Goal: Contribute content

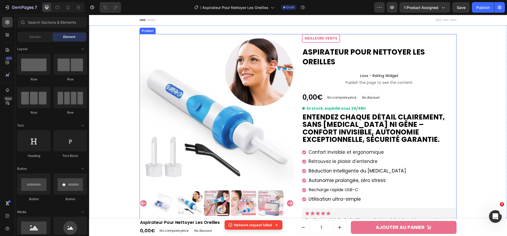
click at [313, 58] on h1 "Aspirateur Pour Nettoyer Les Oreilles" at bounding box center [379, 57] width 155 height 20
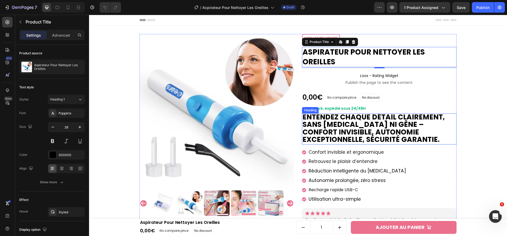
click at [335, 124] on strong "Entendez chaque détail clairement, sans bruit ni gêne – confort invisible, auto…" at bounding box center [373, 128] width 142 height 32
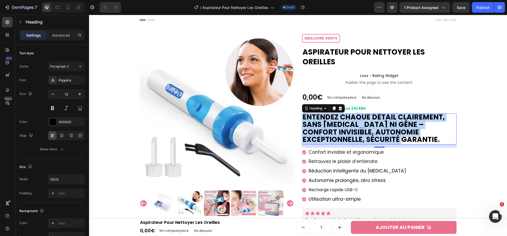
click at [318, 135] on strong "Entendez chaque détail clairement, sans bruit ni gêne – confort invisible, auto…" at bounding box center [373, 128] width 142 height 32
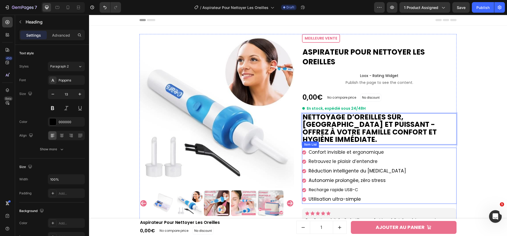
click at [447, 156] on div "Confort invisible et ergonomique Retrouvez le plaisir d’entendre Réduction inte…" at bounding box center [379, 176] width 155 height 57
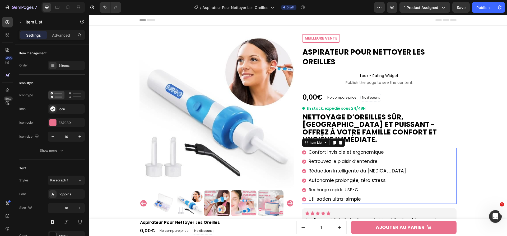
click at [484, 150] on div "Product Images Image Livraison Gratuite Partout en France Text block Image Sati…" at bounding box center [298, 204] width 413 height 340
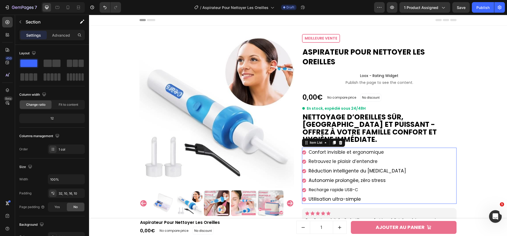
click at [371, 149] on span "Confort invisible et ergonomique" at bounding box center [346, 152] width 75 height 6
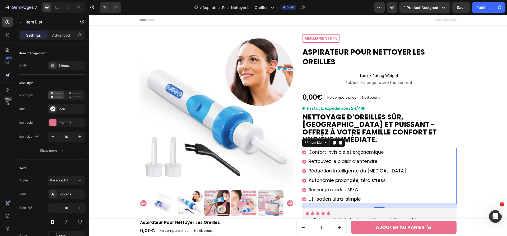
click at [369, 149] on span "Confort invisible et ergonomique" at bounding box center [346, 152] width 75 height 6
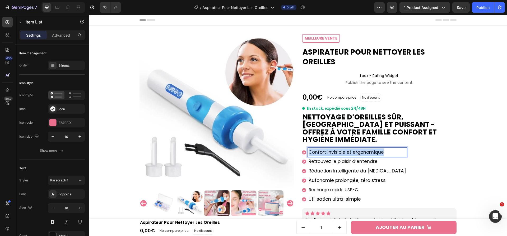
drag, startPoint x: 379, startPoint y: 143, endPoint x: 306, endPoint y: 145, distance: 73.4
click at [308, 148] on div "Confort invisible et ergonomique" at bounding box center [357, 153] width 99 height 10
click at [334, 158] on span "Retrouvez le plaisir d’entendre" at bounding box center [343, 161] width 69 height 6
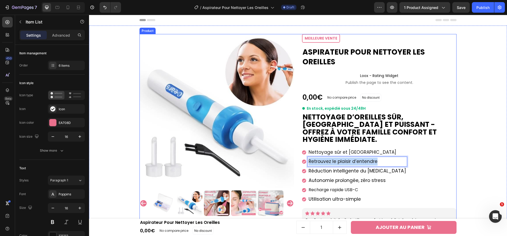
drag, startPoint x: 379, startPoint y: 154, endPoint x: 297, endPoint y: 150, distance: 82.0
click at [297, 151] on div "Product Images Image Livraison Gratuite Partout en France Text block Image Sati…" at bounding box center [297, 201] width 317 height 335
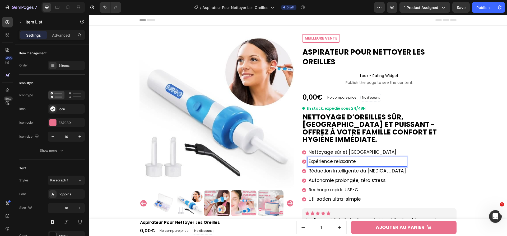
click at [340, 168] on div "Réduction intelligente du bruit" at bounding box center [357, 172] width 99 height 10
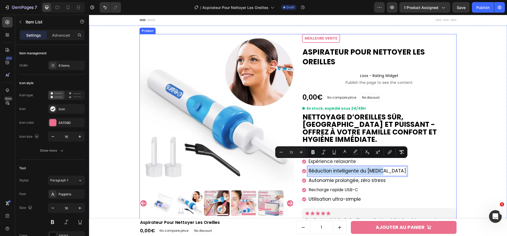
drag, startPoint x: 378, startPoint y: 163, endPoint x: 292, endPoint y: 162, distance: 85.6
click at [292, 162] on div "Product Images Image Livraison Gratuite Partout en France Text block Image Sati…" at bounding box center [297, 201] width 317 height 335
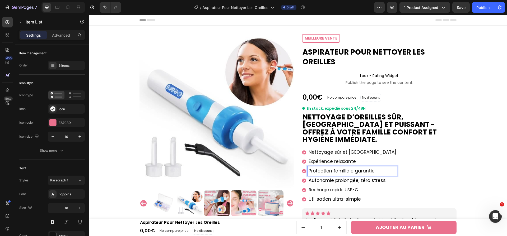
click at [315, 178] on span "Autonomie prolongée, zéro stress" at bounding box center [347, 181] width 77 height 6
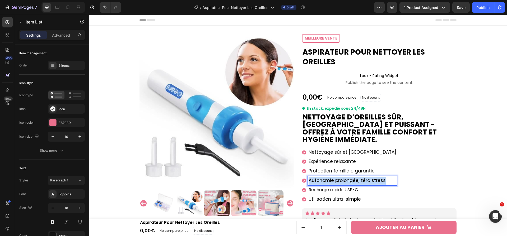
drag, startPoint x: 308, startPoint y: 174, endPoint x: 393, endPoint y: 174, distance: 85.3
click at [393, 174] on div "Nettoyage sûr et indolore Expérience relaxante Protection familiale garantie Au…" at bounding box center [379, 176] width 155 height 57
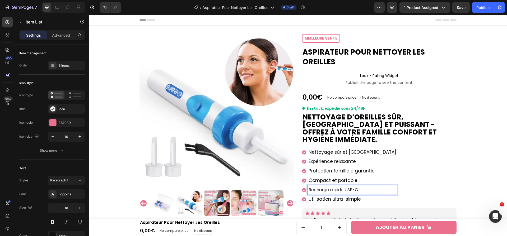
click at [336, 186] on p "Recharge rapide USB-C" at bounding box center [353, 190] width 88 height 8
drag, startPoint x: 357, startPoint y: 181, endPoint x: 305, endPoint y: 183, distance: 52.1
click at [305, 186] on div "Recharge rapide USB-C" at bounding box center [349, 190] width 95 height 9
click at [331, 196] on span "Utilisation ultra-simple" at bounding box center [335, 199] width 52 height 6
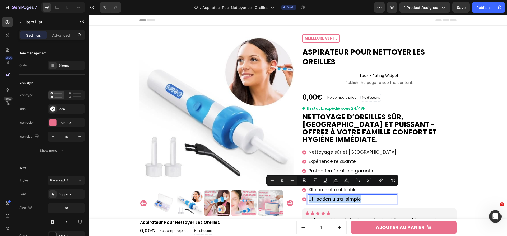
drag, startPoint x: 359, startPoint y: 190, endPoint x: 305, endPoint y: 191, distance: 53.9
click at [305, 195] on div "Utilisation ultra-simple" at bounding box center [349, 200] width 95 height 10
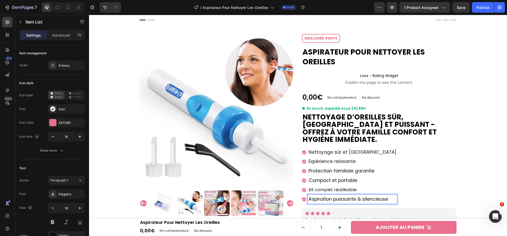
click at [448, 155] on div "Nettoyage sûr et indolore Expérience relaxante Protection familiale garantie Co…" at bounding box center [379, 176] width 155 height 57
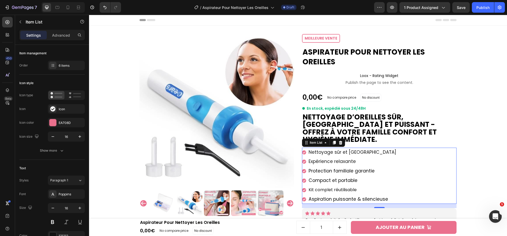
click at [468, 99] on div "Product Images Image Livraison Gratuite Partout en France Text block Image Sati…" at bounding box center [298, 204] width 413 height 340
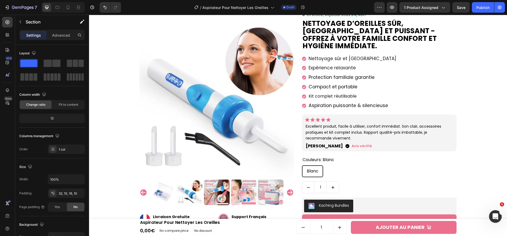
scroll to position [94, 0]
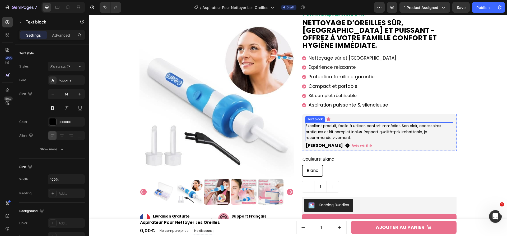
click at [367, 124] on p "Excellent produit, facile à utiliser, confort immédiat. Son clair, accessoires …" at bounding box center [379, 132] width 147 height 18
click at [355, 123] on p "Excellent produit, facile à utiliser, confort immédiat. Son clair, accessoires …" at bounding box center [379, 132] width 147 height 18
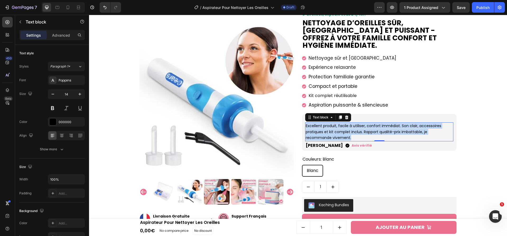
click at [355, 123] on p "Excellent produit, facile à utiliser, confort immédiat. Son clair, accessoires …" at bounding box center [379, 132] width 147 height 18
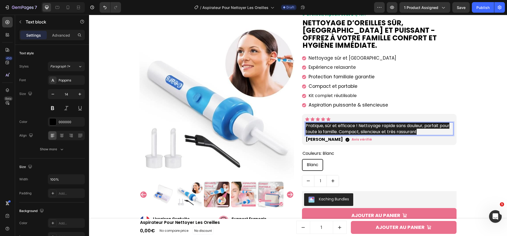
click at [366, 123] on span "Pratique, sûr et efficace ! Nettoyage rapide sans douleur, parfait pour toute l…" at bounding box center [378, 129] width 144 height 12
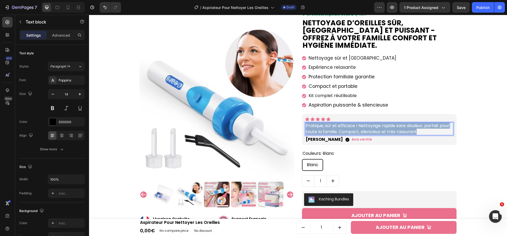
click at [366, 123] on span "Pratique, sûr et efficace ! Nettoyage rapide sans douleur, parfait pour toute l…" at bounding box center [378, 129] width 144 height 12
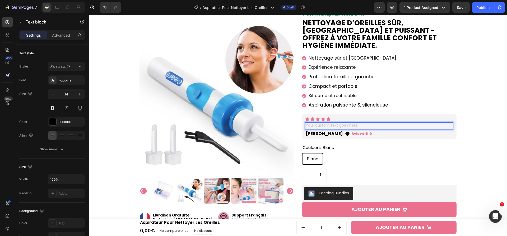
click at [334, 123] on div "Rich Text Editor. Editing area: main" at bounding box center [379, 126] width 148 height 7
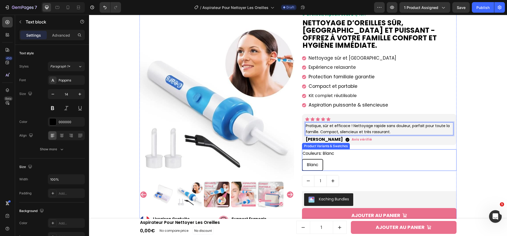
click at [432, 150] on div "Couleurs: Blanc Blanc Blanc Blanc" at bounding box center [379, 161] width 155 height 22
click at [478, 148] on div "Product Images Image Livraison Gratuite Partout en France Text block Image Sati…" at bounding box center [298, 112] width 413 height 345
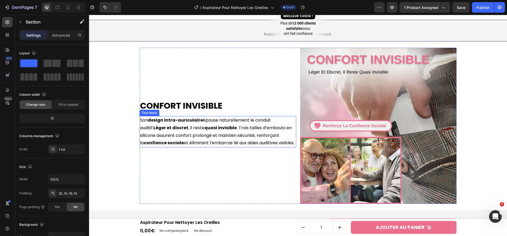
scroll to position [483, 0]
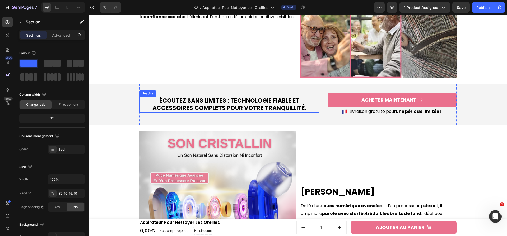
click at [207, 102] on strong "Écoutez sans limites : technologie fiable et accessoires complets pour votre tr…" at bounding box center [229, 105] width 154 height 16
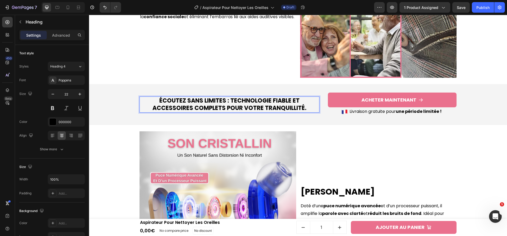
click at [207, 102] on strong "Écoutez sans limites : technologie fiable et accessoires complets pour votre tr…" at bounding box center [229, 105] width 154 height 16
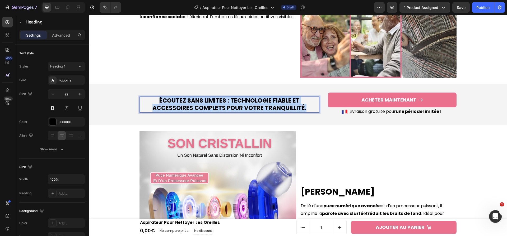
click at [207, 102] on strong "Écoutez sans limites : technologie fiable et accessoires complets pour votre tr…" at bounding box center [229, 105] width 154 height 16
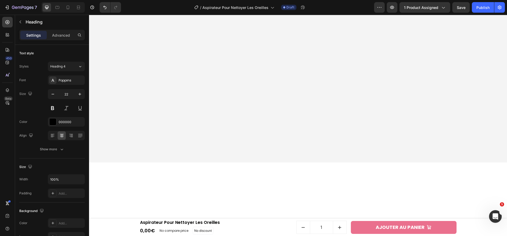
scroll to position [1191, 0]
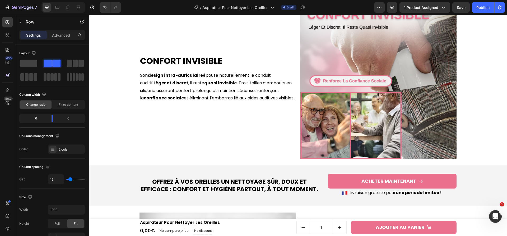
scroll to position [403, 0]
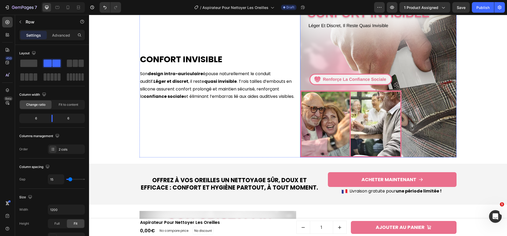
click at [315, 77] on img at bounding box center [378, 79] width 157 height 157
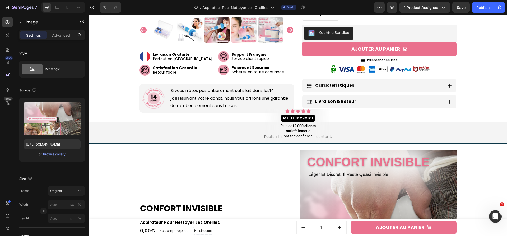
scroll to position [262, 0]
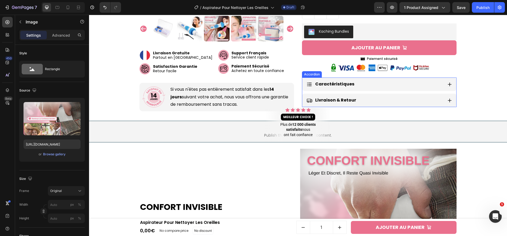
click at [449, 83] on icon at bounding box center [450, 85] width 4 height 4
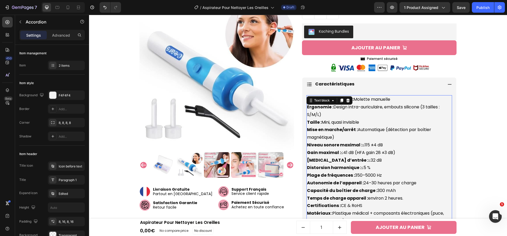
click at [314, 104] on strong "Ergonomie :" at bounding box center [320, 107] width 26 height 6
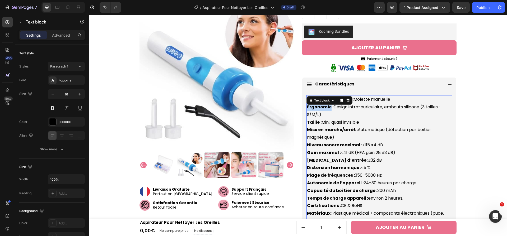
click at [314, 104] on strong "Ergonomie :" at bounding box center [320, 107] width 26 height 6
click at [334, 142] on strong "Niveau sonore maximal :" at bounding box center [334, 145] width 55 height 6
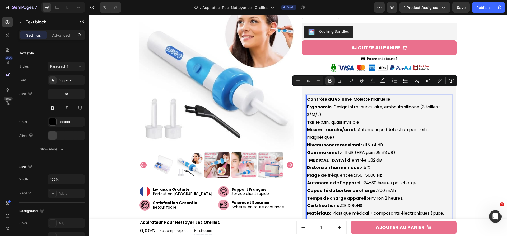
drag, startPoint x: 304, startPoint y: 91, endPoint x: 371, endPoint y: 215, distance: 141.3
click at [371, 215] on div "Contrôle du volume : Molette manuelle Ergonomie : Design intra-auriculaire, emb…" at bounding box center [379, 160] width 146 height 130
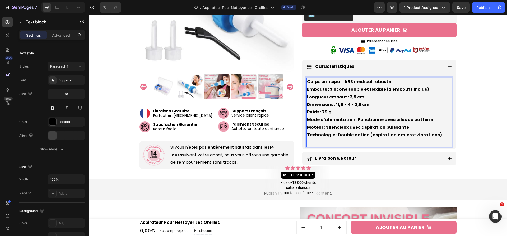
scroll to position [281, 0]
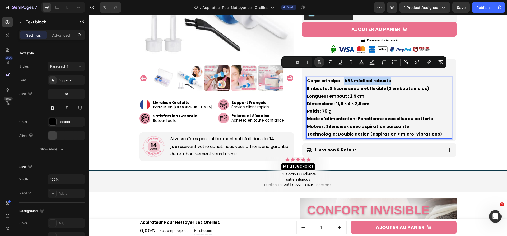
drag, startPoint x: 343, startPoint y: 74, endPoint x: 386, endPoint y: 76, distance: 43.9
click at [386, 77] on p "Corps principal : ABS médical robuste Embouts : Silicone souple et flexible (2 …" at bounding box center [379, 107] width 144 height 61
click at [319, 60] on icon "Editor contextual toolbar" at bounding box center [318, 62] width 5 height 5
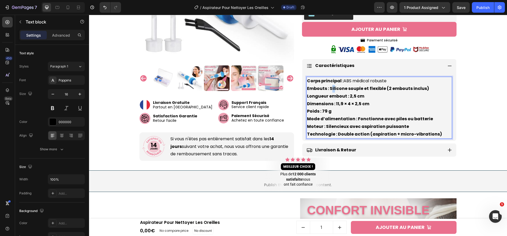
drag, startPoint x: 329, startPoint y: 81, endPoint x: 332, endPoint y: 81, distance: 3.2
click at [332, 86] on strong "Embouts : Silicone souple et flexible (2 embouts inclus)" at bounding box center [368, 89] width 122 height 6
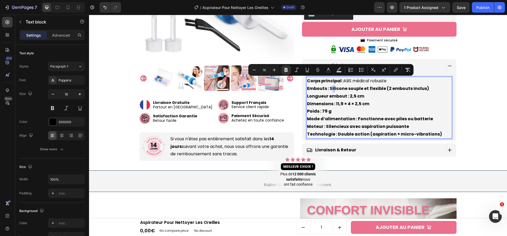
click at [330, 86] on strong "Embouts : Silicone souple et flexible (2 embouts inclus)" at bounding box center [368, 89] width 122 height 6
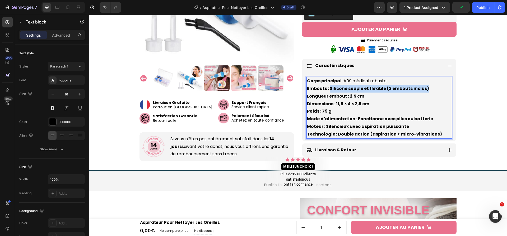
drag, startPoint x: 328, startPoint y: 82, endPoint x: 430, endPoint y: 82, distance: 102.0
click at [430, 82] on p "Corps principal : ABS médical robuste Embouts : Silicone souple et flexible (2 …" at bounding box center [379, 107] width 144 height 61
click at [336, 86] on strong "Embouts : Silicone souple et flexible (2 embouts inclus)" at bounding box center [368, 89] width 122 height 6
click at [339, 101] on strong "Dimensions : 11,9 × 4 × 2,5 cm" at bounding box center [338, 104] width 62 height 6
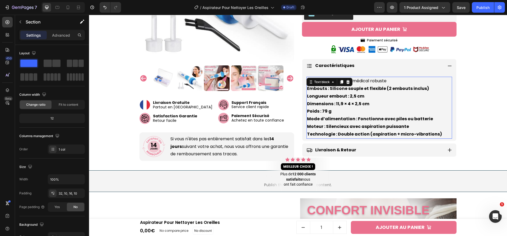
click at [335, 86] on strong "Embouts : Silicone souple et flexible (2 embouts inclus)" at bounding box center [368, 89] width 122 height 6
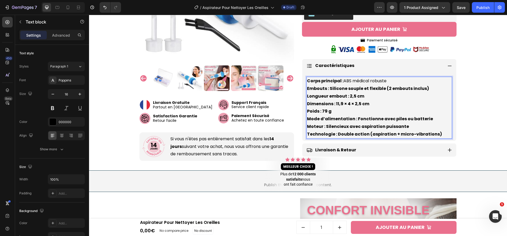
drag, startPoint x: 328, startPoint y: 83, endPoint x: 325, endPoint y: 80, distance: 4.0
drag, startPoint x: 327, startPoint y: 80, endPoint x: 429, endPoint y: 83, distance: 102.5
click at [429, 83] on p "Corps principal : ABS médical robuste Embouts : Silicone souple et flexible (2 …" at bounding box center [379, 107] width 144 height 61
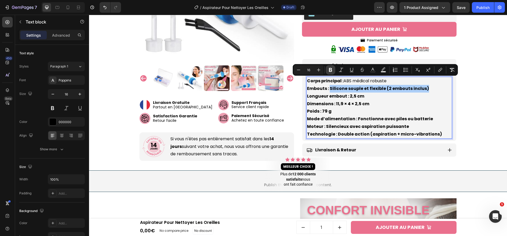
click at [334, 69] on button "Bold" at bounding box center [331, 70] width 10 height 10
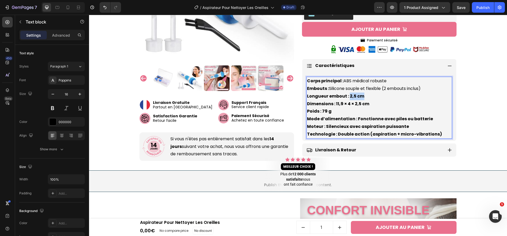
drag, startPoint x: 346, startPoint y: 87, endPoint x: 360, endPoint y: 89, distance: 14.1
click at [360, 93] on strong "Longueur embout : 2,5 cm" at bounding box center [335, 96] width 57 height 6
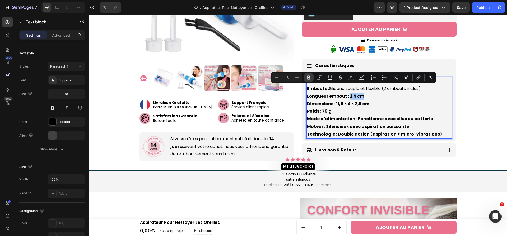
click at [312, 77] on button "Bold" at bounding box center [309, 78] width 10 height 10
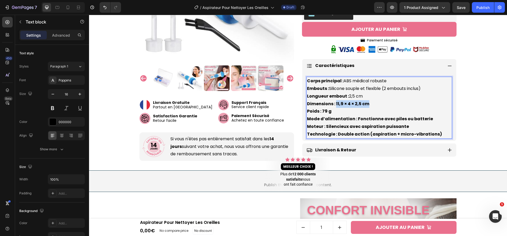
drag, startPoint x: 333, startPoint y: 96, endPoint x: 373, endPoint y: 98, distance: 39.7
click at [373, 98] on p "Corps principal : ABS médical robuste Embouts : Silicone souple et flexible (2 …" at bounding box center [379, 107] width 144 height 61
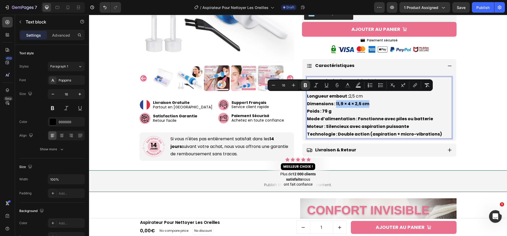
click at [309, 87] on button "Bold" at bounding box center [306, 86] width 10 height 10
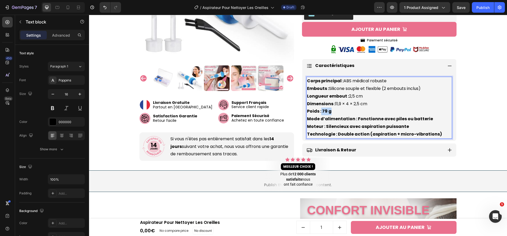
click at [328, 108] on strong "Poids : 79 g" at bounding box center [319, 111] width 25 height 6
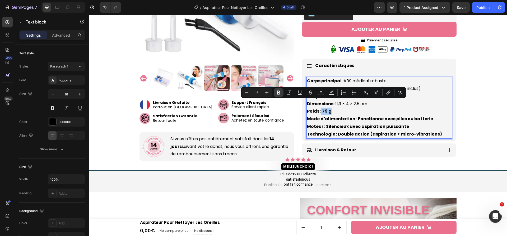
click at [283, 95] on button "Bold" at bounding box center [279, 93] width 10 height 10
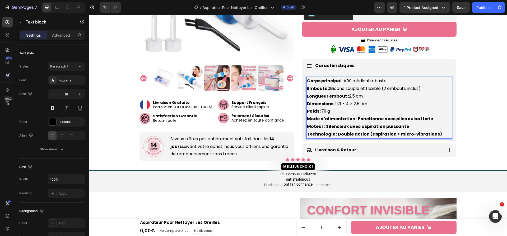
drag, startPoint x: 353, startPoint y: 111, endPoint x: 431, endPoint y: 108, distance: 78.2
click at [431, 108] on p "Corps principal : ABS médical robuste Embouts : Silicone souple et flexible (2 …" at bounding box center [379, 107] width 144 height 61
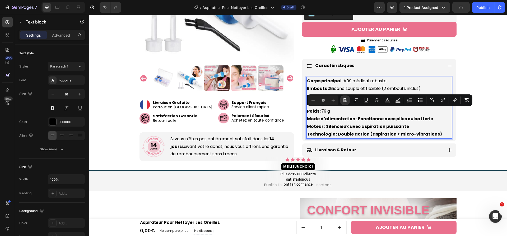
click at [344, 95] on div "Minus 16 Plus Bold Italic Underline Strikethrough Text Color Text Background Co…" at bounding box center [389, 101] width 165 height 12
click at [344, 98] on icon "Editor contextual toolbar" at bounding box center [344, 100] width 5 height 5
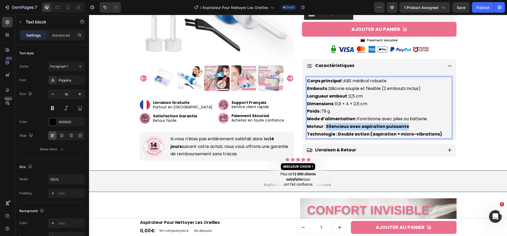
drag, startPoint x: 324, startPoint y: 118, endPoint x: 406, endPoint y: 120, distance: 82.5
click at [406, 120] on p "Corps principal : ABS médical robuste Embouts : Silicone souple et flexible (2 …" at bounding box center [379, 107] width 144 height 61
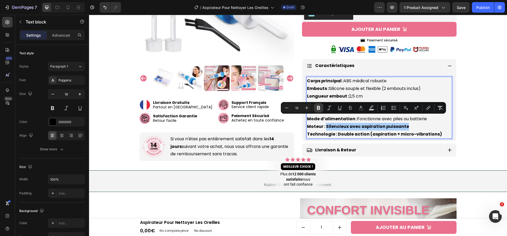
click at [317, 109] on icon "Editor contextual toolbar" at bounding box center [318, 108] width 3 height 4
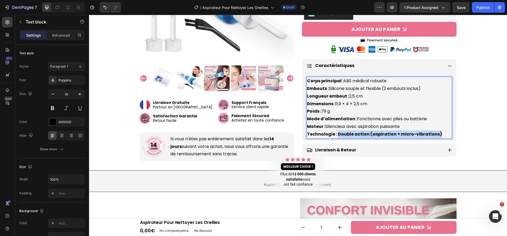
drag, startPoint x: 335, startPoint y: 128, endPoint x: 433, endPoint y: 129, distance: 98.3
click at [433, 131] on strong "Technologie : Double action (aspiration + micro-vibrations)" at bounding box center [374, 134] width 135 height 6
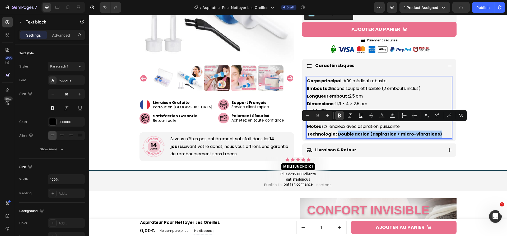
click at [340, 116] on icon "Editor contextual toolbar" at bounding box center [339, 116] width 3 height 4
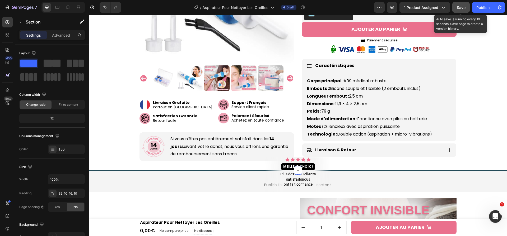
drag, startPoint x: 466, startPoint y: 5, endPoint x: 357, endPoint y: 43, distance: 114.9
click at [466, 5] on button "Save" at bounding box center [460, 7] width 17 height 11
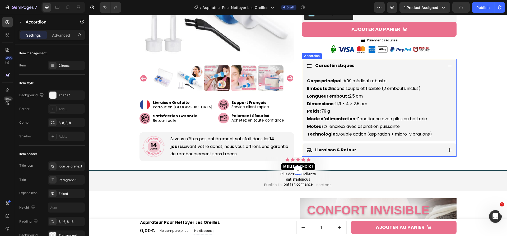
click at [447, 64] on icon at bounding box center [449, 66] width 5 height 5
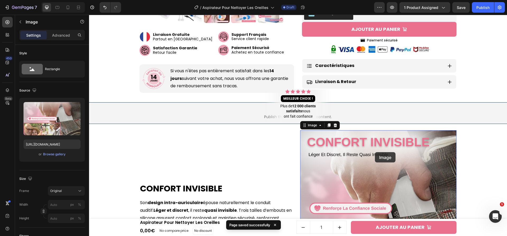
scroll to position [323, 0]
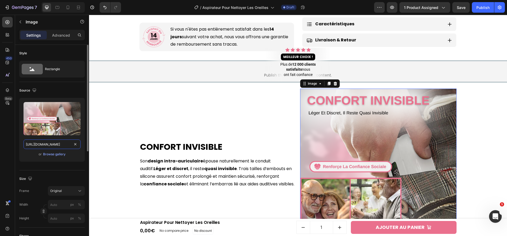
click at [41, 148] on input "https://cdn.shopify.com/s/files/1/0658/9304/0305/files/1_6a621cb6-0c02-403a-a40…" at bounding box center [52, 145] width 57 height 10
paste input "20570345-54de-4d2a-a06c-9a6d2b70d819.png?v=1756374737"
type input "https://cdn.shopify.com/s/files/1/0658/9304/0305/files/1_20570345-54de-4d2a-a06…"
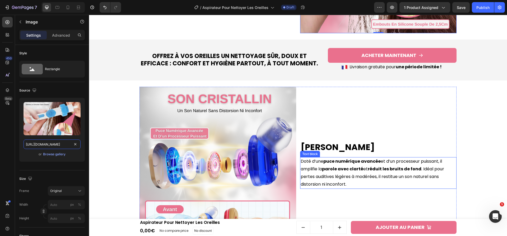
scroll to position [533, 0]
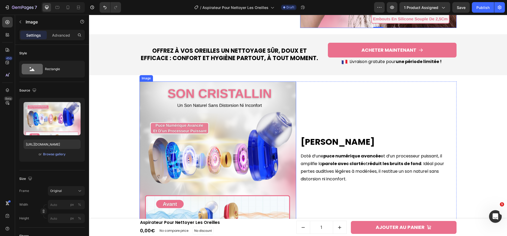
click at [252, 162] on img at bounding box center [217, 160] width 157 height 157
click at [57, 142] on input "https://cdn.shopify.com/s/files/1/0658/9304/0305/files/2_269d0a76-b027-43cf-a7a…" at bounding box center [52, 145] width 57 height 10
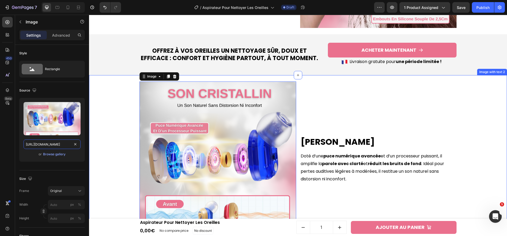
paste input "0e7b4ff1-1d3b-48d0-8830-065aefa7c640.png?v=1756374737"
type input "https://cdn.shopify.com/s/files/1/0658/9304/0305/files/2_0e7b4ff1-1d3b-48d0-883…"
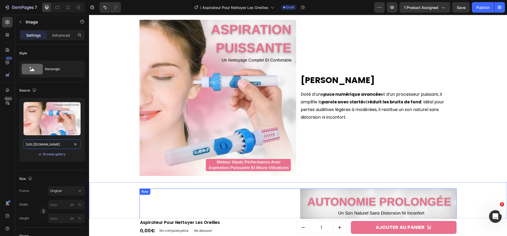
scroll to position [764, 0]
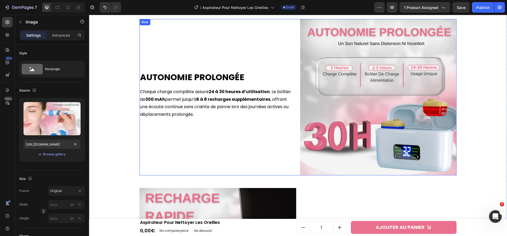
click at [387, 111] on img at bounding box center [378, 97] width 157 height 157
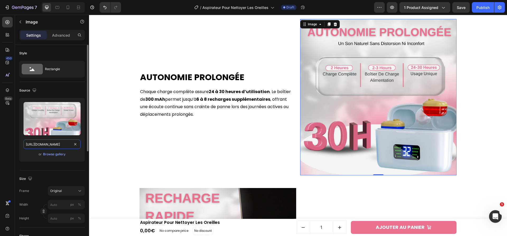
click at [35, 144] on input "https://cdn.shopify.com/s/files/1/0658/9304/0305/files/3_ecb50414-50d5-4bdc-867…" at bounding box center [52, 145] width 57 height 10
paste input "9cfc2cb9-5d07-4766-bdec-dc6ecd0e833c.png?v=1756374737"
type input "https://cdn.shopify.com/s/files/1/0658/9304/0305/files/3_9cfc2cb9-5d07-4766-bde…"
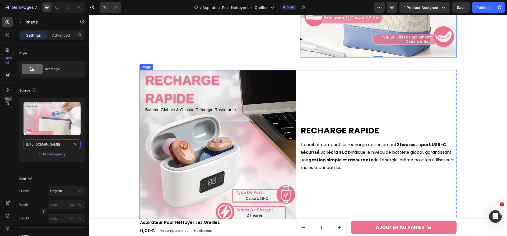
scroll to position [896, 0]
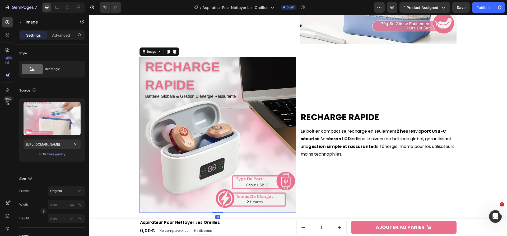
click at [241, 142] on img at bounding box center [217, 135] width 157 height 157
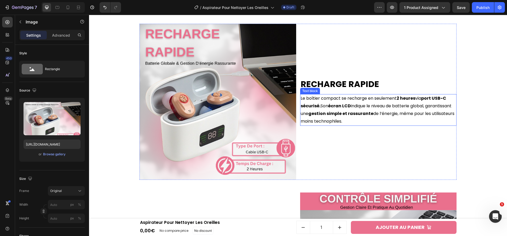
scroll to position [958, 0]
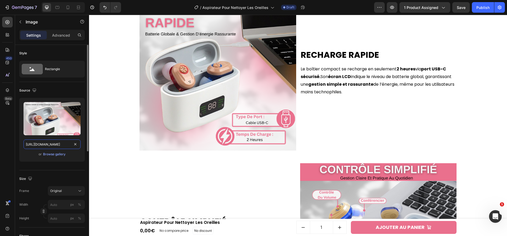
click at [36, 146] on input "https://cdn.shopify.com/s/files/1/0658/9304/0305/files/4_b12285b7-5272-43ca-ba3…" at bounding box center [52, 145] width 57 height 10
paste input "3f37b349-f020-4097-8569-45aaa0bc4c5b.png?v=1756374737"
type input "https://cdn.shopify.com/s/files/1/0658/9304/0305/files/4_3f37b349-f020-4097-856…"
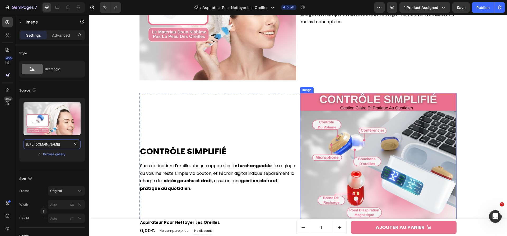
scroll to position [1041, 0]
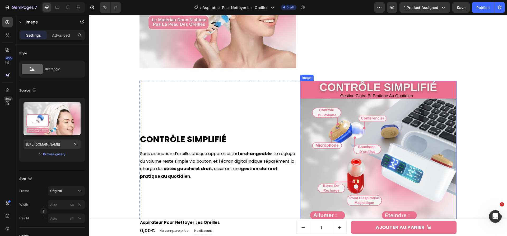
click at [412, 130] on img at bounding box center [378, 159] width 157 height 157
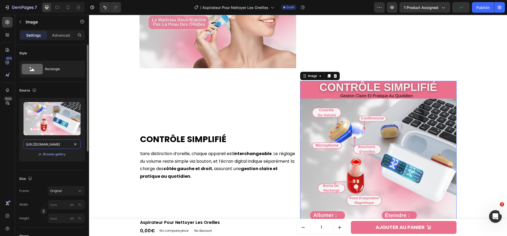
click at [59, 146] on input "https://cdn.shopify.com/s/files/1/0658/9304/0305/files/5_a1c9ed4c-9467-413e-879…" at bounding box center [52, 145] width 57 height 10
paste input "b11a976f-8cf1-4172-baba-db20b9180e76.png?v=1756374737"
type input "https://cdn.shopify.com/s/files/1/0658/9304/0305/files/5_b11a976f-8cf1-4172-bab…"
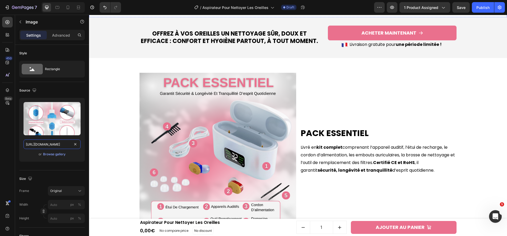
scroll to position [1275, 0]
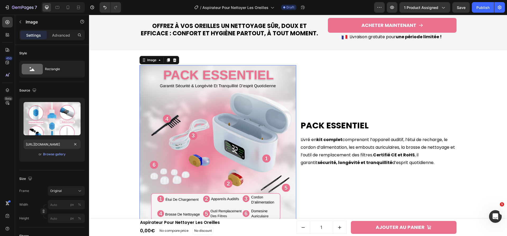
click at [187, 120] on img at bounding box center [217, 143] width 157 height 157
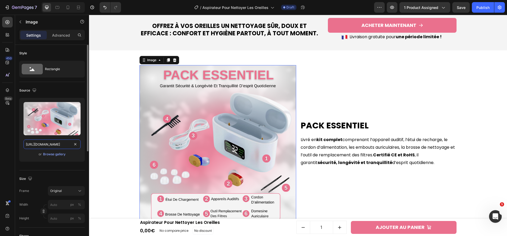
click at [55, 144] on input "https://cdn.shopify.com/s/files/1/0658/9304/0305/files/6_88516a0a-29d7-4e9a-b3d…" at bounding box center [52, 145] width 57 height 10
paste input "552e820d-7d6a-4bca-bed2-844aff8962ac.png?v=1756374737"
type input "https://cdn.shopify.com/s/files/1/0658/9304/0305/files/6_552e820d-7d6a-4bca-bed…"
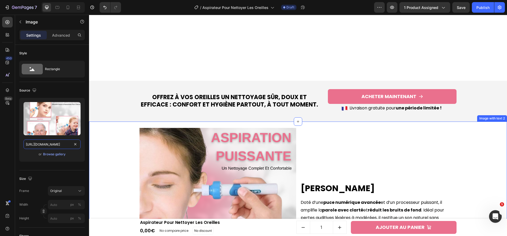
scroll to position [555, 0]
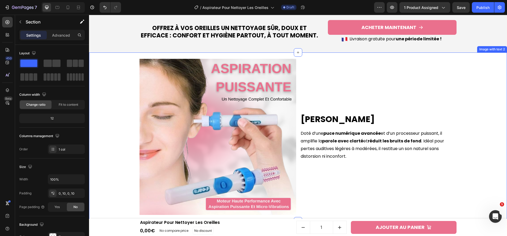
click at [477, 119] on div "Son Cristallin Heading Doté d’une puce numérique avancée et d’un processeur pui…" at bounding box center [298, 137] width 413 height 169
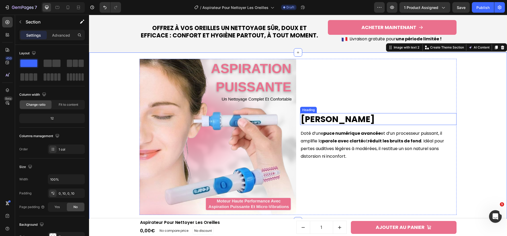
click at [335, 120] on h2 "Son Cristallin" at bounding box center [378, 119] width 157 height 12
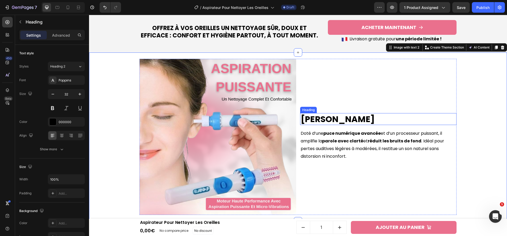
click at [335, 120] on h2 "Son Cristallin" at bounding box center [378, 119] width 157 height 12
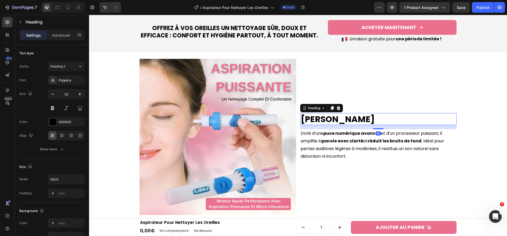
click at [335, 120] on p "Son Cristallin" at bounding box center [379, 119] width 156 height 11
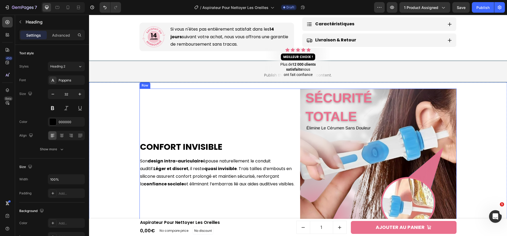
scroll to position [315, 0]
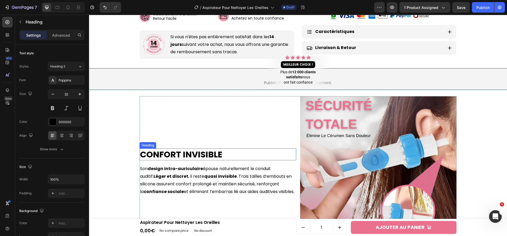
click at [189, 149] on h2 "Confort Invisible" at bounding box center [217, 155] width 157 height 12
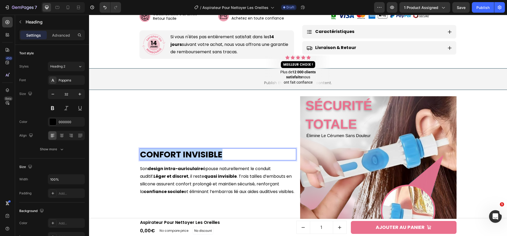
click at [189, 149] on p "Confort Invisible" at bounding box center [218, 154] width 156 height 11
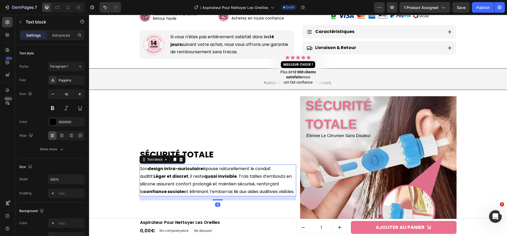
click at [183, 166] on p "Son design intra-auriculaire épouse naturellement le conduit auditif. Léger et …" at bounding box center [218, 180] width 156 height 30
click at [258, 180] on p "Son design intra-auriculaire épouse naturellement le conduit auditif. Léger et …" at bounding box center [218, 180] width 156 height 30
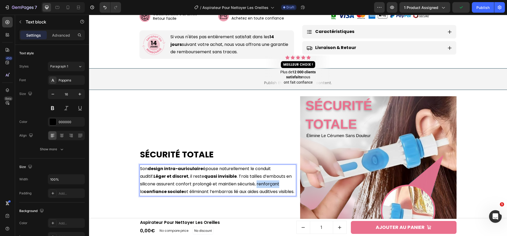
click at [258, 180] on p "Son design intra-auriculaire épouse naturellement le conduit auditif. Léger et …" at bounding box center [218, 180] width 156 height 30
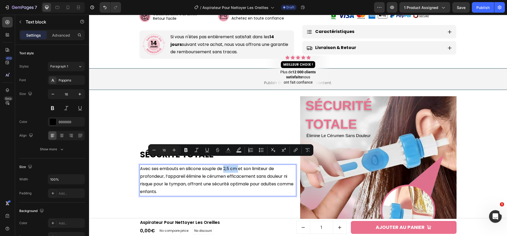
drag, startPoint x: 238, startPoint y: 161, endPoint x: 223, endPoint y: 162, distance: 15.6
click at [223, 165] on p "Avec ses embouts en silicone souple de 2,5 cm et son limiteur de profondeur, l’…" at bounding box center [218, 180] width 156 height 30
click at [185, 150] on icon "Editor contextual toolbar" at bounding box center [185, 150] width 3 height 4
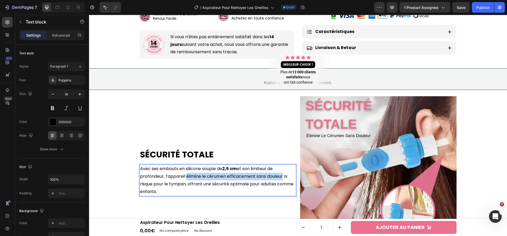
drag, startPoint x: 185, startPoint y: 170, endPoint x: 281, endPoint y: 171, distance: 95.6
click at [282, 171] on p "Avec ses embouts en silicone souple de 2,5 cm et son limiteur de profondeur, l’…" at bounding box center [218, 180] width 156 height 30
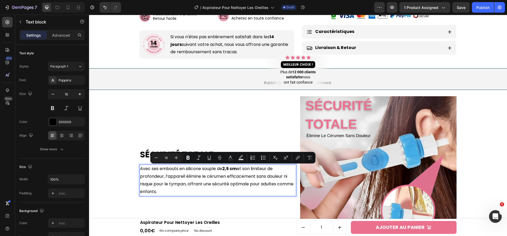
click at [188, 181] on p "Avec ses embouts en silicone souple de 2,5 cm et son limiteur de profondeur, l’…" at bounding box center [218, 180] width 156 height 30
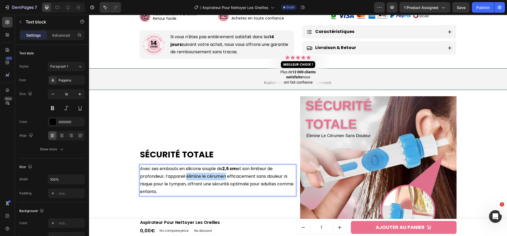
drag, startPoint x: 185, startPoint y: 170, endPoint x: 224, endPoint y: 171, distance: 38.8
click at [224, 171] on p "Avec ses embouts en silicone souple de 2,5 cm et son limiteur de profondeur, l’…" at bounding box center [218, 180] width 156 height 30
click at [190, 168] on p "Avec ses embouts en silicone souple de 2,5 cm et son limiteur de profondeur, l’…" at bounding box center [218, 180] width 156 height 30
drag, startPoint x: 184, startPoint y: 169, endPoint x: 228, endPoint y: 170, distance: 44.6
click at [228, 170] on p "Avec ses embouts en silicone souple de 2,5 cm et son limiteur de profondeur, l’…" at bounding box center [218, 180] width 156 height 30
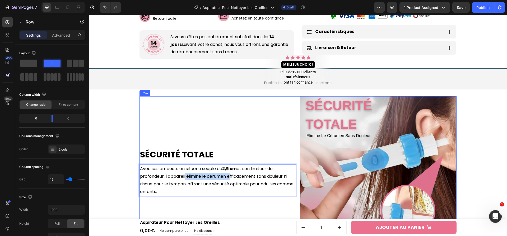
click at [218, 130] on div "Sécurité Totale Heading Avec ses embouts en silicone souple de 2,5 cm et son li…" at bounding box center [217, 174] width 157 height 157
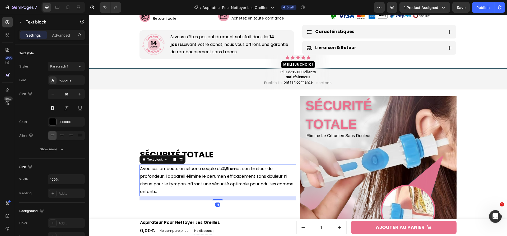
click at [192, 175] on p "Avec ses embouts en silicone souple de 2,5 cm et son limiteur de profondeur, l’…" at bounding box center [218, 180] width 156 height 30
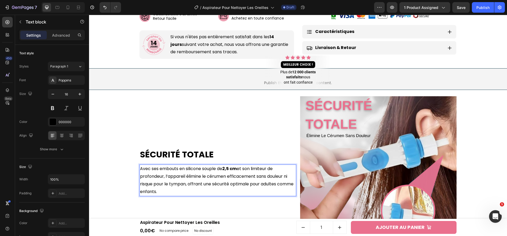
drag, startPoint x: 185, startPoint y: 168, endPoint x: 220, endPoint y: 170, distance: 35.4
drag, startPoint x: 184, startPoint y: 170, endPoint x: 225, endPoint y: 169, distance: 41.2
click at [225, 169] on p "Avec ses embouts en silicone souple de 2,5 cm et son limiteur de profondeur, l’…" at bounding box center [218, 180] width 156 height 30
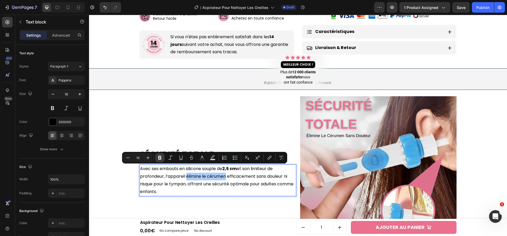
click at [160, 160] on icon "Editor contextual toolbar" at bounding box center [159, 157] width 5 height 5
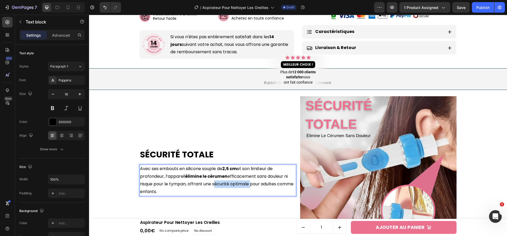
drag, startPoint x: 211, startPoint y: 177, endPoint x: 241, endPoint y: 175, distance: 29.7
click at [242, 176] on p "Avec ses embouts en silicone souple de 2,5 cm et son limiteur de profondeur, l’…" at bounding box center [218, 180] width 156 height 30
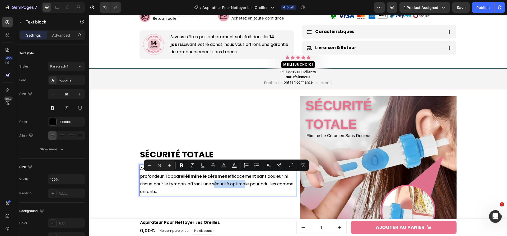
click at [216, 178] on p "Avec ses embouts en silicone souple de 2,5 cm et son limiteur de profondeur, l’…" at bounding box center [218, 180] width 156 height 30
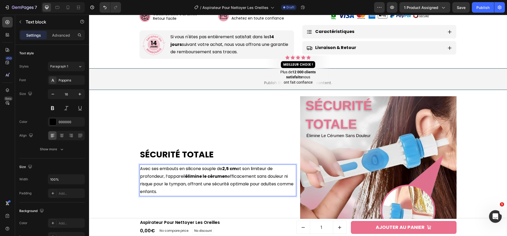
drag, startPoint x: 212, startPoint y: 178, endPoint x: 237, endPoint y: 181, distance: 24.8
click at [237, 181] on p "Avec ses embouts en silicone souple de 2,5 cm et son limiteur de profondeur, l’…" at bounding box center [218, 180] width 156 height 30
drag, startPoint x: 212, startPoint y: 177, endPoint x: 248, endPoint y: 179, distance: 36.0
click at [248, 179] on p "Avec ses embouts en silicone souple de 2,5 cm et son limiteur de profondeur, l’…" at bounding box center [218, 180] width 156 height 30
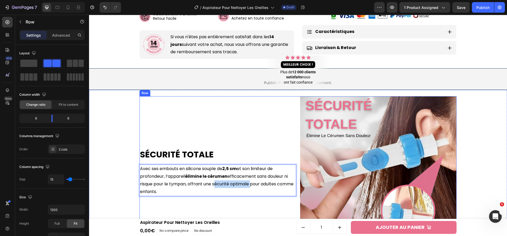
click at [229, 126] on div "Sécurité Totale Heading Avec ses embouts en silicone souple de 2,5 cm et son li…" at bounding box center [217, 174] width 157 height 157
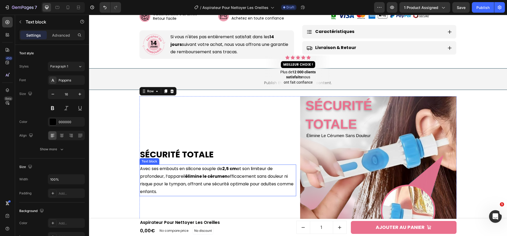
click at [212, 177] on p "Avec ses embouts en silicone souple de 2,5 cm et son limiteur de profondeur, l’…" at bounding box center [218, 180] width 156 height 30
drag, startPoint x: 211, startPoint y: 177, endPoint x: 228, endPoint y: 175, distance: 17.8
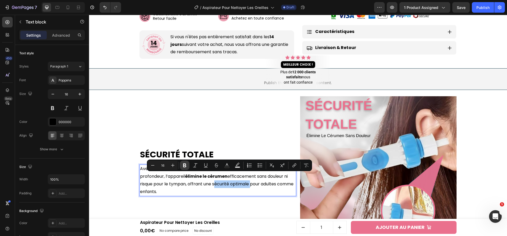
click at [182, 164] on icon "Editor contextual toolbar" at bounding box center [184, 165] width 5 height 5
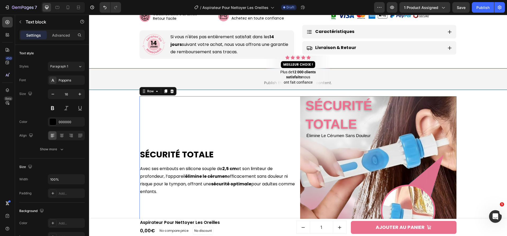
click at [242, 129] on div "Sécurité Totale Heading Avec ses embouts en silicone souple de 2,5 cm et son li…" at bounding box center [217, 174] width 157 height 157
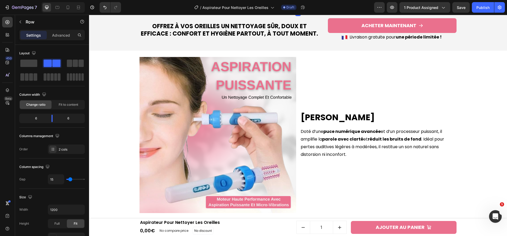
scroll to position [558, 0]
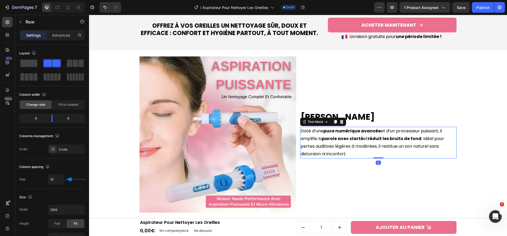
click at [348, 144] on p "Doté d’une puce numérique avancée et d’un processeur puissant, il amplifie la p…" at bounding box center [379, 143] width 156 height 30
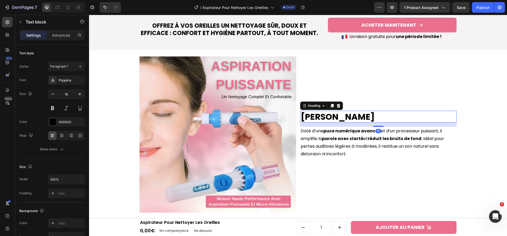
click at [353, 115] on h2 "Son Cristallin" at bounding box center [378, 117] width 157 height 12
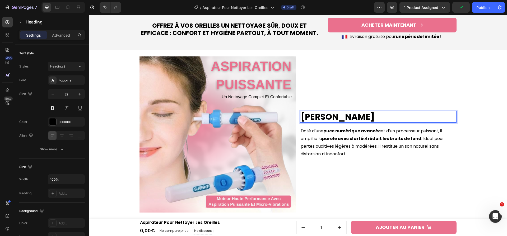
drag, startPoint x: 340, startPoint y: 112, endPoint x: 324, endPoint y: 107, distance: 17.1
click at [344, 124] on div "Son Cristallin Heading 16 Doté d’une puce numérique avancée et d’un processeur …" at bounding box center [378, 135] width 157 height 157
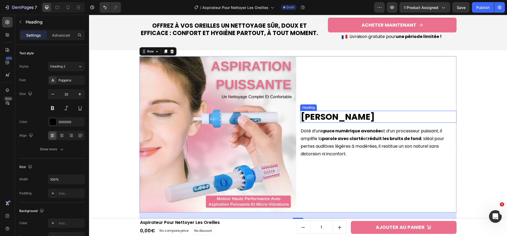
click at [317, 114] on p "Son Cristallin" at bounding box center [379, 116] width 156 height 11
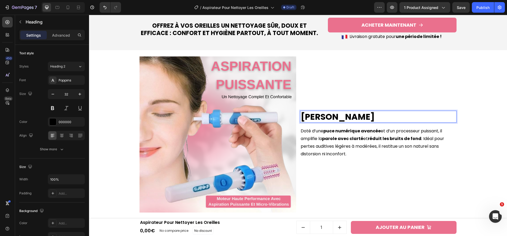
click at [317, 114] on p "Son Cristallin" at bounding box center [379, 116] width 156 height 11
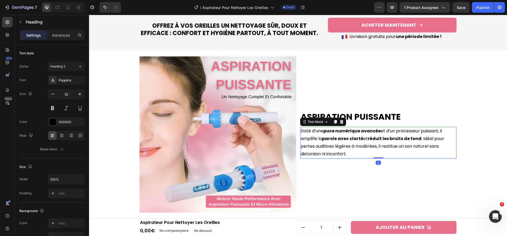
click at [322, 150] on p "Doté d’une puce numérique avancée et d’un processeur puissant, il amplifie la p…" at bounding box center [379, 143] width 156 height 30
click at [340, 141] on strong "parole avec clarté" at bounding box center [342, 139] width 41 height 6
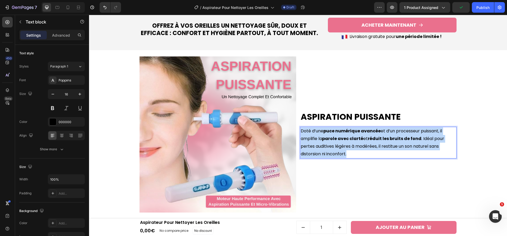
click at [340, 141] on strong "parole avec clarté" at bounding box center [342, 139] width 41 height 6
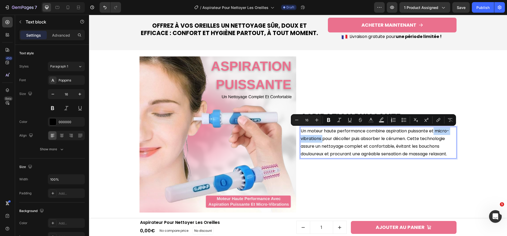
drag, startPoint x: 432, startPoint y: 130, endPoint x: 320, endPoint y: 142, distance: 112.6
click at [320, 142] on p "Un moteur haute performance combine aspiration puissante et micro-vibrations po…" at bounding box center [379, 143] width 156 height 30
click at [324, 120] on button "Bold" at bounding box center [329, 120] width 10 height 10
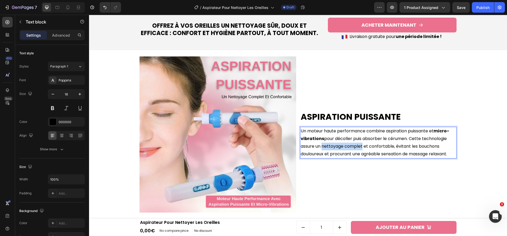
drag, startPoint x: 321, startPoint y: 148, endPoint x: 345, endPoint y: 144, distance: 24.2
click at [358, 148] on p "Un moteur haute performance combine aspiration puissante et micro-vibrations po…" at bounding box center [379, 143] width 156 height 30
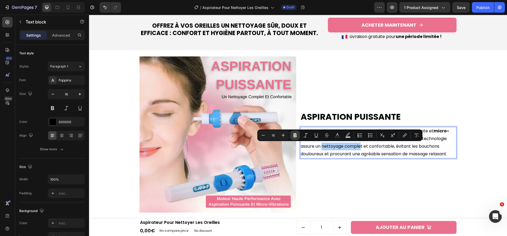
click at [292, 135] on icon "Editor contextual toolbar" at bounding box center [294, 135] width 5 height 5
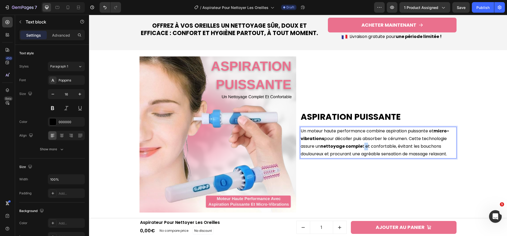
drag, startPoint x: 365, startPoint y: 146, endPoint x: 361, endPoint y: 146, distance: 4.0
click at [361, 146] on p "Un moteur haute performance combine aspiration puissante et micro-vibrations po…" at bounding box center [379, 143] width 156 height 30
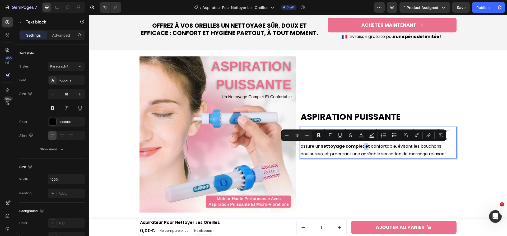
click at [361, 146] on p "Un moteur haute performance combine aspiration puissante et micro-vibrations po…" at bounding box center [379, 143] width 156 height 30
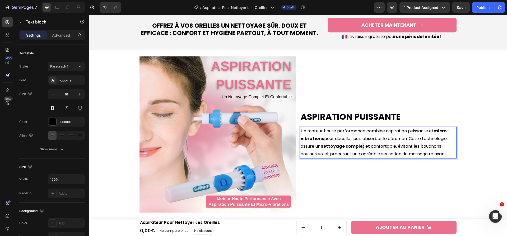
click at [359, 146] on p "Un moteur haute performance combine aspiration puissante et micro-vibrations po…" at bounding box center [379, 143] width 156 height 30
click at [350, 149] on strong "nettoyage comple" at bounding box center [341, 146] width 42 height 6
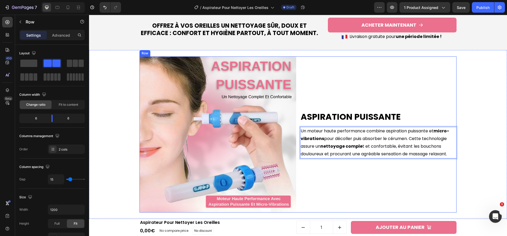
click at [347, 175] on div "Aspiration Puissante Heading Un moteur haute performance combine aspiration pui…" at bounding box center [378, 135] width 157 height 157
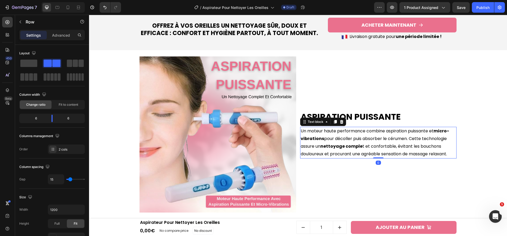
click at [362, 148] on p "Un moteur haute performance combine aspiration puissante et micro-vibrations po…" at bounding box center [379, 143] width 156 height 30
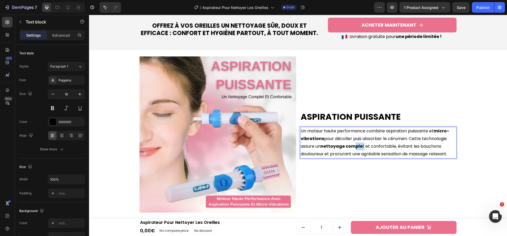
drag, startPoint x: 361, startPoint y: 147, endPoint x: 353, endPoint y: 149, distance: 8.6
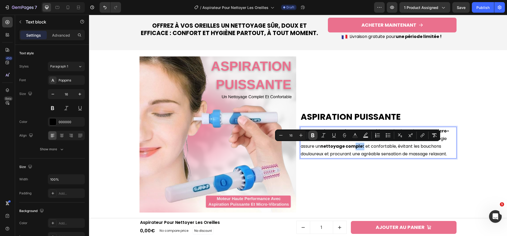
click at [311, 135] on icon "Editor contextual toolbar" at bounding box center [312, 135] width 5 height 5
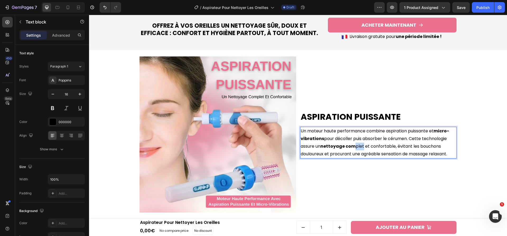
drag, startPoint x: 362, startPoint y: 147, endPoint x: 354, endPoint y: 150, distance: 8.1
click at [354, 150] on p "Un moteur haute performance combine aspiration puissante et micro-vibrations po…" at bounding box center [379, 143] width 156 height 30
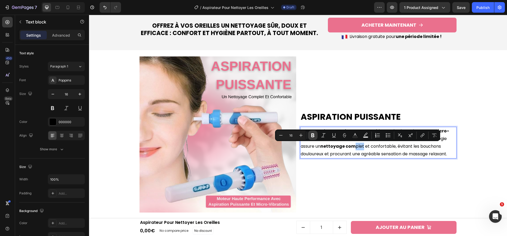
click at [311, 137] on icon "Editor contextual toolbar" at bounding box center [312, 135] width 5 height 5
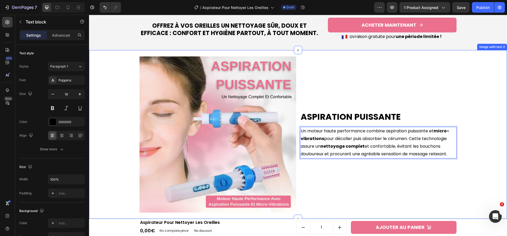
click at [478, 188] on div "Aspiration Puissante Heading Un moteur haute performance combine aspiration pui…" at bounding box center [298, 134] width 413 height 169
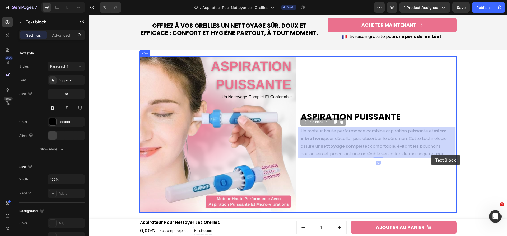
drag, startPoint x: 448, startPoint y: 153, endPoint x: 431, endPoint y: 155, distance: 17.2
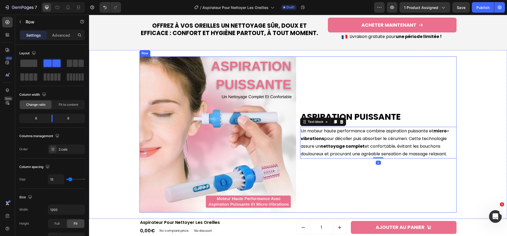
click at [415, 172] on div "Aspiration Puissante Heading Un moteur haute performance combine aspiration pui…" at bounding box center [378, 135] width 157 height 157
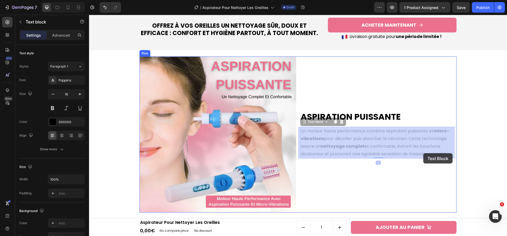
drag, startPoint x: 407, startPoint y: 153, endPoint x: 424, endPoint y: 153, distance: 16.4
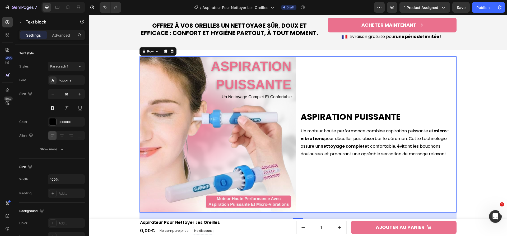
click at [397, 181] on div "Aspiration Puissante Heading Un moteur haute performance combine aspiration pui…" at bounding box center [378, 135] width 157 height 157
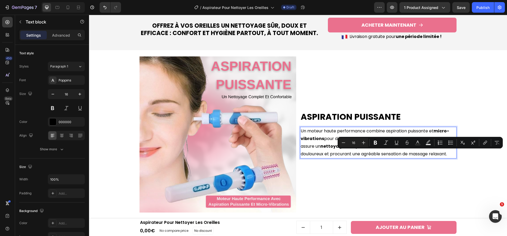
drag, startPoint x: 409, startPoint y: 154, endPoint x: 449, endPoint y: 155, distance: 39.6
click at [449, 155] on p "Un moteur haute performance combine aspiration puissante et micro-vibrations po…" at bounding box center [379, 143] width 156 height 30
click at [376, 146] on button "Bold" at bounding box center [376, 143] width 10 height 10
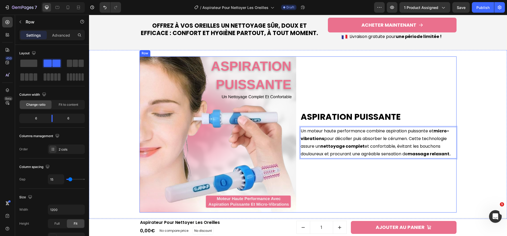
click at [371, 172] on div "Aspiration Puissante Heading Un moteur haute performance combine aspiration pui…" at bounding box center [378, 135] width 157 height 157
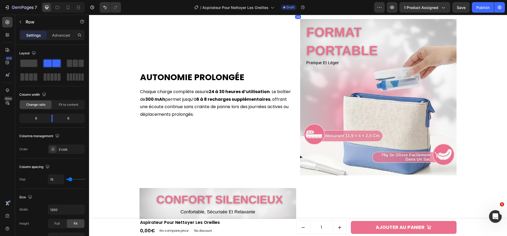
scroll to position [765, 0]
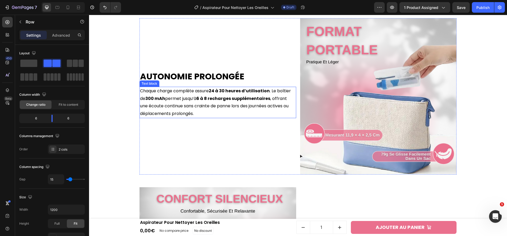
click at [248, 108] on p "Chaque charge complète assure 24 à 30 heures d’utilisation . Le boîtier de 300 …" at bounding box center [218, 102] width 156 height 30
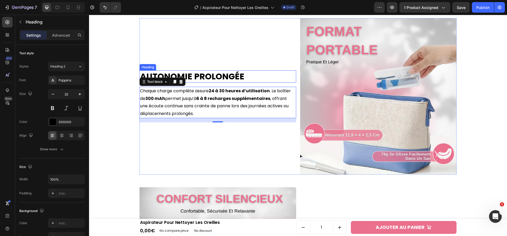
click at [220, 72] on h2 "Autonomie Prolongée" at bounding box center [217, 77] width 157 height 12
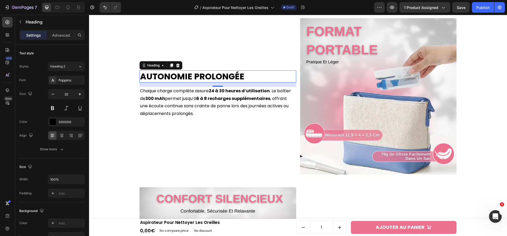
click at [210, 76] on h2 "Autonomie Prolongée" at bounding box center [217, 77] width 157 height 12
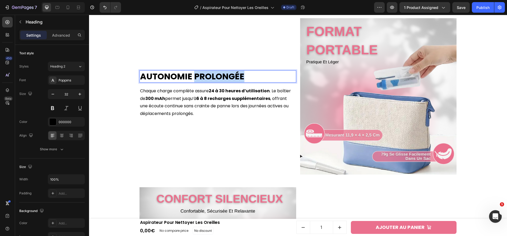
click at [210, 76] on p "Autonomie Prolongée" at bounding box center [218, 76] width 156 height 11
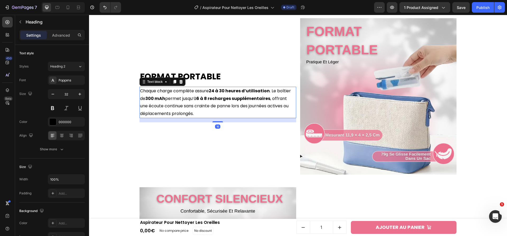
click at [218, 112] on p "Chaque charge complète assure 24 à 30 heures d’utilisation . Le boîtier de 300 …" at bounding box center [218, 102] width 156 height 30
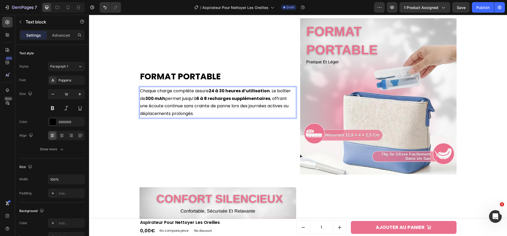
click at [232, 102] on p "Chaque charge complète assure 24 à 30 heures d’utilisation . Le boîtier de 300 …" at bounding box center [218, 102] width 156 height 30
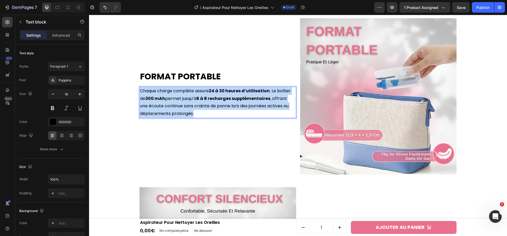
click at [232, 102] on p "Chaque charge complète assure 24 à 30 heures d’utilisation . Le boîtier de 300 …" at bounding box center [218, 102] width 156 height 30
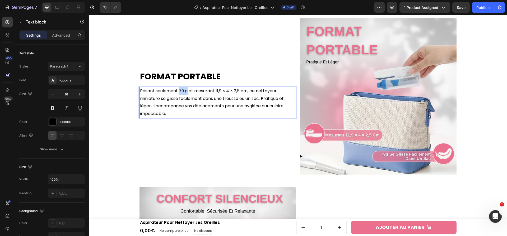
drag, startPoint x: 177, startPoint y: 92, endPoint x: 186, endPoint y: 91, distance: 8.5
click at [186, 91] on p "Pesant seulement 79 g et mesurant 11,9 × 4 × 2,5 cm, ce nettoyeur miniature se …" at bounding box center [218, 102] width 156 height 30
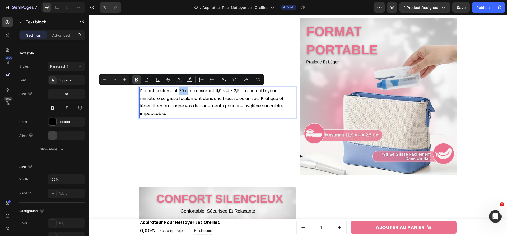
click at [134, 78] on icon "Editor contextual toolbar" at bounding box center [136, 79] width 5 height 5
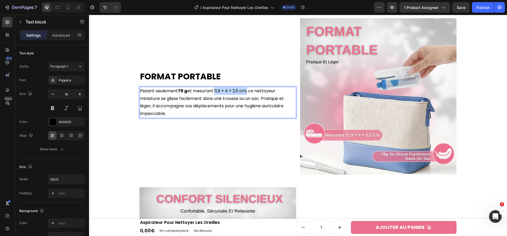
drag, startPoint x: 213, startPoint y: 91, endPoint x: 245, endPoint y: 92, distance: 32.0
click at [245, 92] on p "Pesant seulement 79 g et mesurant 11,9 × 4 × 2,5 cm, ce nettoyeur miniature se …" at bounding box center [218, 102] width 156 height 30
drag, startPoint x: 192, startPoint y: 93, endPoint x: 245, endPoint y: 93, distance: 53.1
click at [245, 93] on p "Pesant seulement 79 g et mesurant 11,9 × 4 × 2,5 cm, ce nettoyeur miniature se …" at bounding box center [218, 102] width 156 height 30
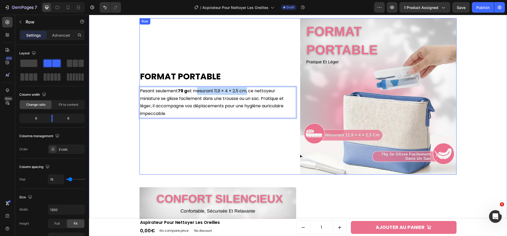
click at [182, 145] on div "Format Portable Heading Pesant seulement 79 g et mesurant 11,9 × 4 × 2,5 cm, ce…" at bounding box center [217, 96] width 157 height 157
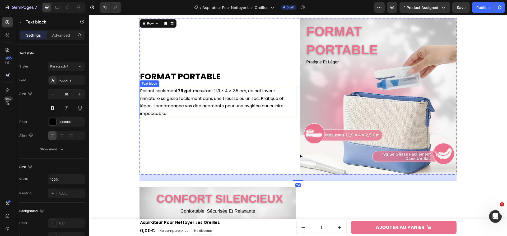
click at [192, 95] on p "Pesant seulement 79 g et mesurant 11,9 × 4 × 2,5 cm, ce nettoyeur miniature se …" at bounding box center [218, 102] width 156 height 30
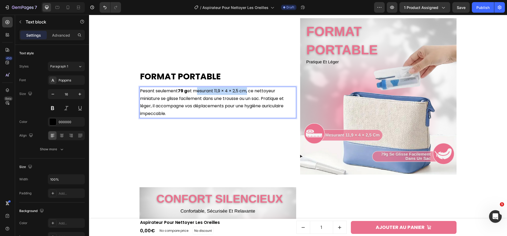
drag, startPoint x: 192, startPoint y: 93, endPoint x: 245, endPoint y: 95, distance: 53.1
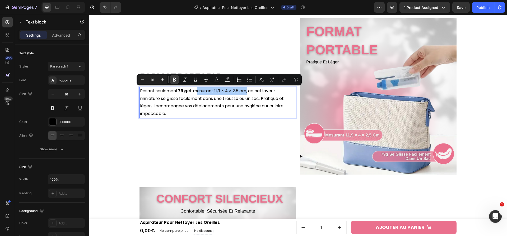
click at [178, 83] on button "Bold" at bounding box center [175, 80] width 10 height 10
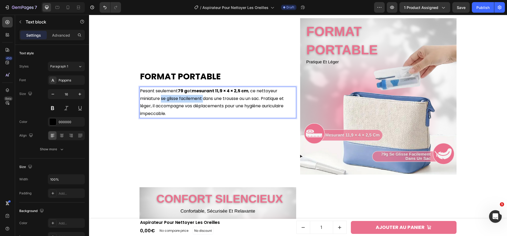
drag, startPoint x: 159, startPoint y: 99, endPoint x: 202, endPoint y: 98, distance: 42.8
click at [202, 98] on p "Pesant seulement 79 g et mesurant 11,9 × 4 × 2,5 cm , ce nettoyeur miniature se…" at bounding box center [218, 102] width 156 height 30
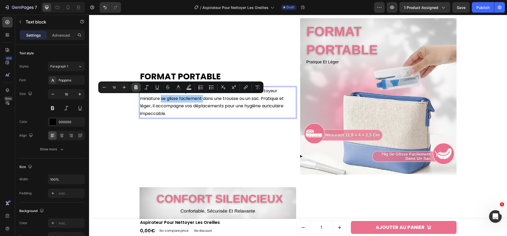
click at [134, 89] on icon "Editor contextual toolbar" at bounding box center [135, 87] width 5 height 5
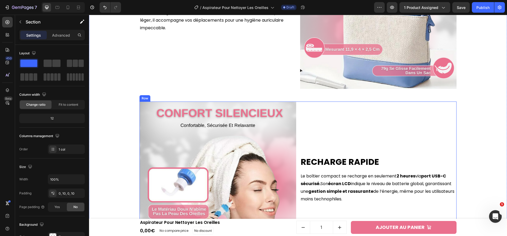
scroll to position [748, 0]
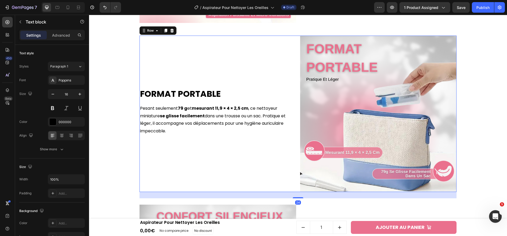
click at [256, 169] on div "Format Portable Heading Pesant seulement 79 g et mesurant 11,9 × 4 × 2,5 cm , c…" at bounding box center [217, 114] width 157 height 157
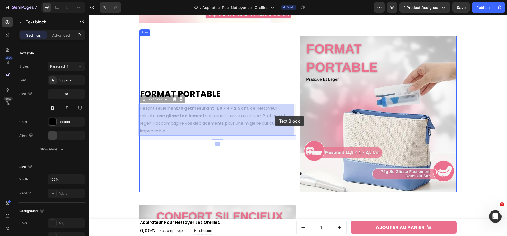
drag, startPoint x: 264, startPoint y: 116, endPoint x: 275, endPoint y: 116, distance: 10.8
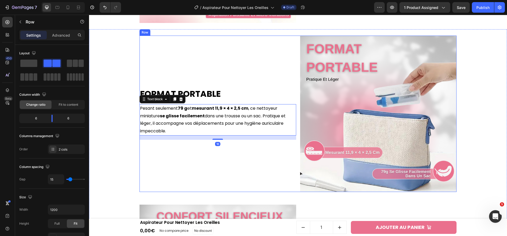
click at [267, 162] on div "Format Portable Heading Pesant seulement 79 g et mesurant 11,9 × 4 × 2,5 cm , c…" at bounding box center [217, 114] width 157 height 157
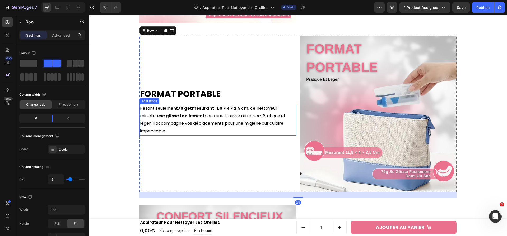
click at [263, 119] on p "Pesant seulement 79 g et mesurant 11,9 × 4 × 2,5 cm , ce nettoyeur miniature se…" at bounding box center [218, 120] width 156 height 30
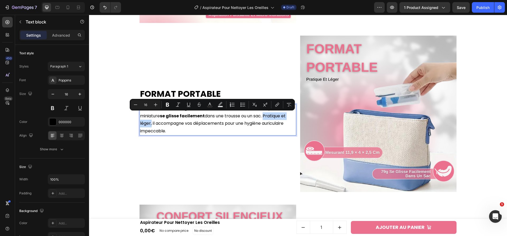
drag, startPoint x: 264, startPoint y: 115, endPoint x: 149, endPoint y: 124, distance: 114.7
click at [166, 106] on icon "Editor contextual toolbar" at bounding box center [167, 105] width 3 height 4
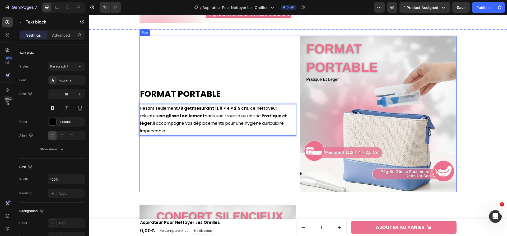
drag, startPoint x: 167, startPoint y: 143, endPoint x: 192, endPoint y: 147, distance: 25.4
click at [167, 143] on div "Format Portable Heading Pesant seulement 79 g et mesurant 11,9 × 4 × 2,5 cm , c…" at bounding box center [217, 114] width 157 height 157
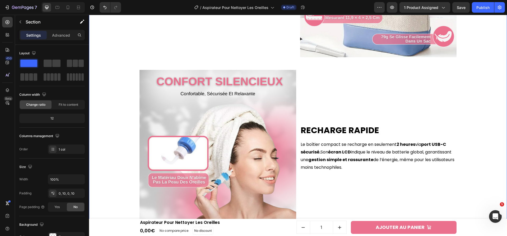
scroll to position [951, 0]
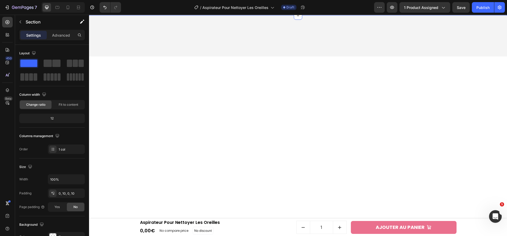
scroll to position [951, 0]
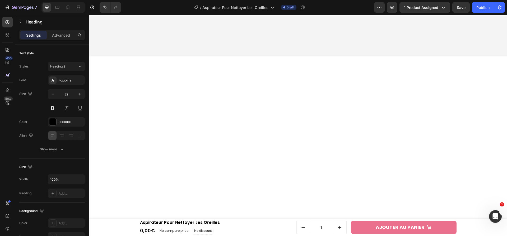
click at [89, 15] on div "Text block" at bounding box center [89, 15] width 0 height 0
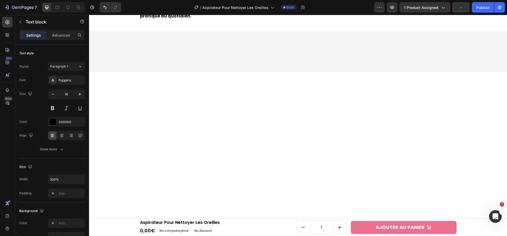
drag, startPoint x: 346, startPoint y: 98, endPoint x: 358, endPoint y: 101, distance: 12.6
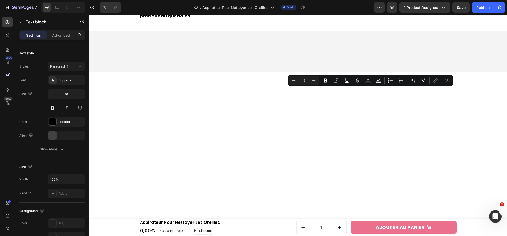
drag, startPoint x: 353, startPoint y: 93, endPoint x: 389, endPoint y: 95, distance: 35.2
click at [328, 80] on icon "Editor contextual toolbar" at bounding box center [325, 80] width 5 height 5
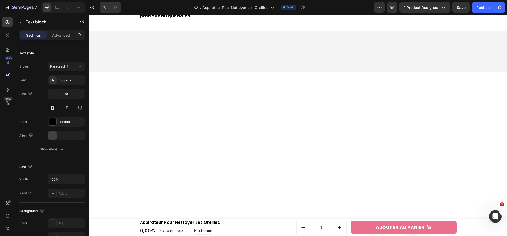
drag, startPoint x: 299, startPoint y: 115, endPoint x: 345, endPoint y: 116, distance: 46.2
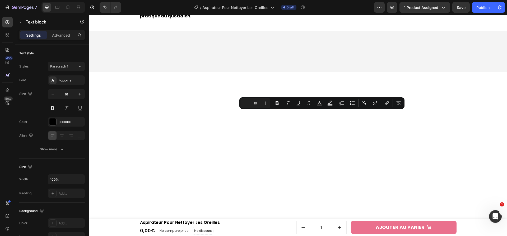
drag, startPoint x: 299, startPoint y: 114, endPoint x: 346, endPoint y: 116, distance: 47.0
drag, startPoint x: 279, startPoint y: 103, endPoint x: 299, endPoint y: 116, distance: 23.7
click at [279, 103] on icon "Editor contextual toolbar" at bounding box center [276, 103] width 5 height 5
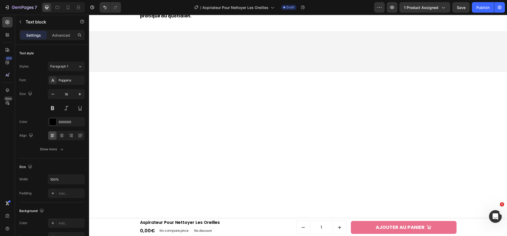
drag, startPoint x: 430, startPoint y: 92, endPoint x: 333, endPoint y: 100, distance: 97.2
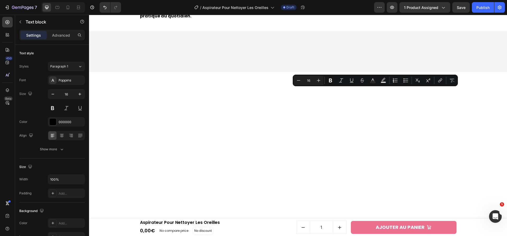
drag, startPoint x: 431, startPoint y: 91, endPoint x: 334, endPoint y: 99, distance: 98.1
drag, startPoint x: 328, startPoint y: 80, endPoint x: 241, endPoint y: 80, distance: 87.2
click at [328, 80] on icon "Editor contextual toolbar" at bounding box center [330, 80] width 5 height 5
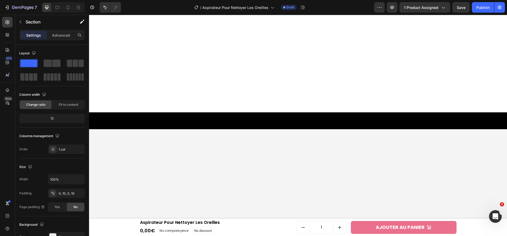
scroll to position [1078, 0]
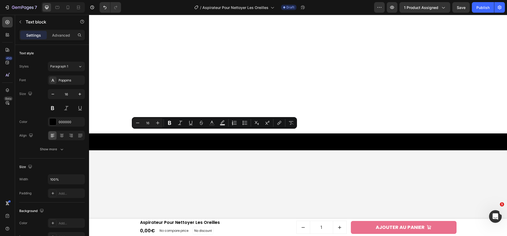
drag, startPoint x: 193, startPoint y: 135, endPoint x: 234, endPoint y: 135, distance: 41.7
click at [169, 123] on icon "Editor contextual toolbar" at bounding box center [169, 123] width 3 height 4
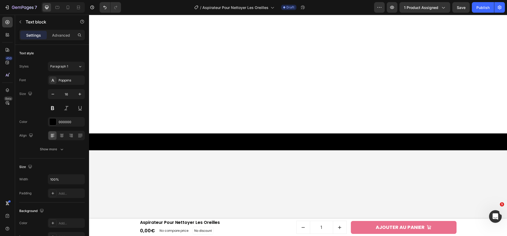
drag, startPoint x: 239, startPoint y: 135, endPoint x: 267, endPoint y: 137, distance: 28.3
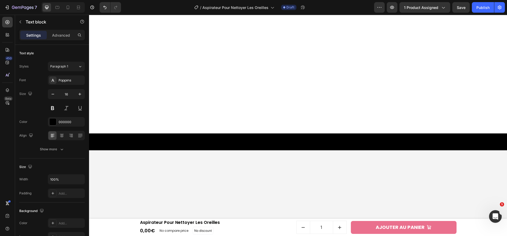
drag, startPoint x: 240, startPoint y: 135, endPoint x: 266, endPoint y: 142, distance: 27.3
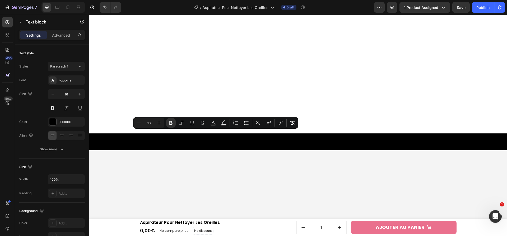
drag, startPoint x: 194, startPoint y: 134, endPoint x: 236, endPoint y: 135, distance: 42.0
click at [171, 125] on icon "Editor contextual toolbar" at bounding box center [170, 123] width 3 height 4
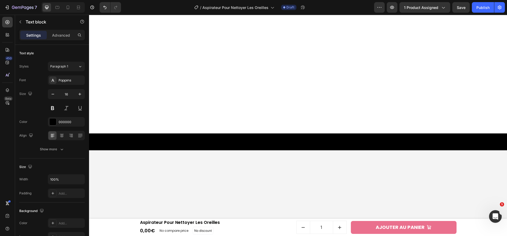
drag, startPoint x: 243, startPoint y: 142, endPoint x: 289, endPoint y: 144, distance: 46.3
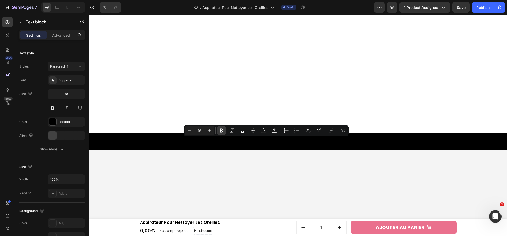
click at [223, 131] on icon "Editor contextual toolbar" at bounding box center [221, 130] width 5 height 5
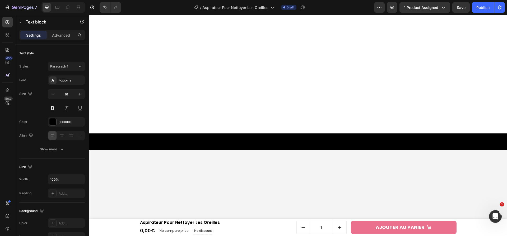
drag, startPoint x: 165, startPoint y: 151, endPoint x: 188, endPoint y: 150, distance: 23.2
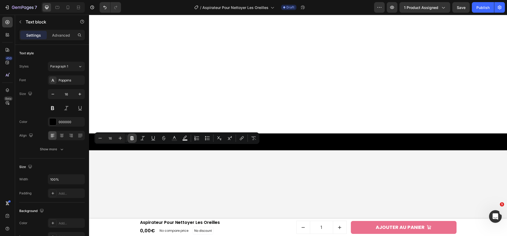
drag, startPoint x: 136, startPoint y: 139, endPoint x: 48, endPoint y: 140, distance: 88.0
click at [136, 139] on button "Bold" at bounding box center [132, 139] width 10 height 10
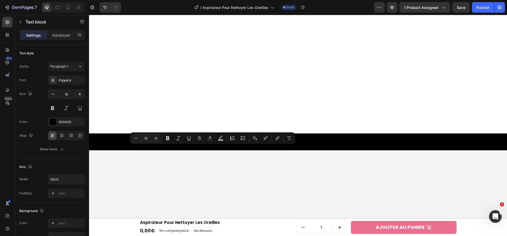
drag, startPoint x: 197, startPoint y: 150, endPoint x: 225, endPoint y: 152, distance: 28.0
click at [167, 140] on icon "Editor contextual toolbar" at bounding box center [166, 139] width 3 height 4
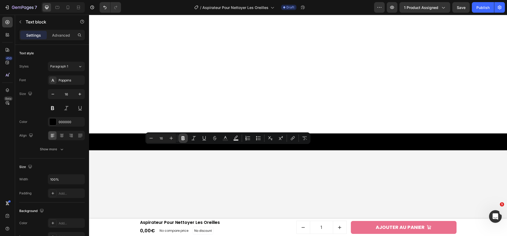
click at [182, 139] on icon "Editor contextual toolbar" at bounding box center [182, 139] width 3 height 4
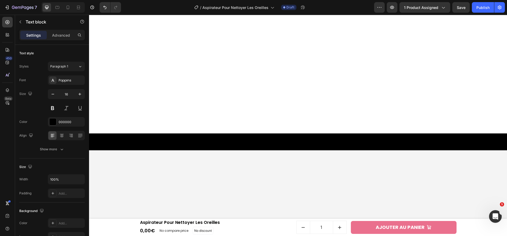
drag, startPoint x: 252, startPoint y: 149, endPoint x: 168, endPoint y: 160, distance: 84.7
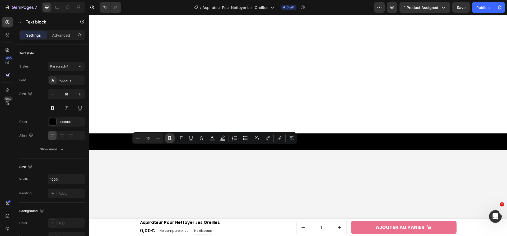
click at [172, 140] on icon "Editor contextual toolbar" at bounding box center [169, 138] width 5 height 5
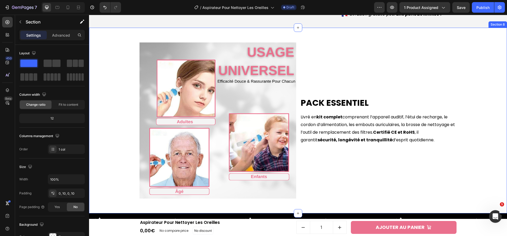
scroll to position [1300, 0]
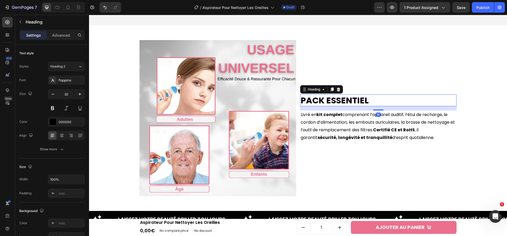
click at [358, 104] on h2 "Pack essentiel" at bounding box center [378, 101] width 157 height 12
click at [358, 104] on p "Pack essentiel" at bounding box center [379, 100] width 156 height 11
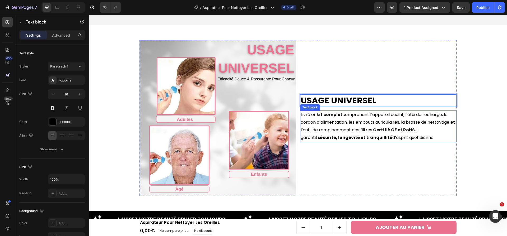
click at [344, 114] on p "Livré en kit complet comprenant l’appareil auditif, l’étui de recharge, le cord…" at bounding box center [379, 126] width 156 height 30
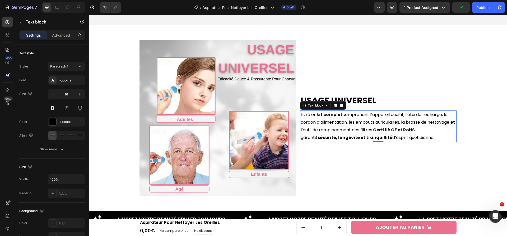
click at [353, 121] on p "Livré en kit complet comprenant l’appareil auditif, l’étui de recharge, le cord…" at bounding box center [379, 126] width 156 height 30
click at [354, 120] on p "Livré en kit complet comprenant l’appareil auditif, l’étui de recharge, le cord…" at bounding box center [379, 126] width 156 height 30
click at [343, 123] on p "Livré en kit complet comprenant l’appareil auditif, l’étui de recharge, le cord…" at bounding box center [379, 126] width 156 height 30
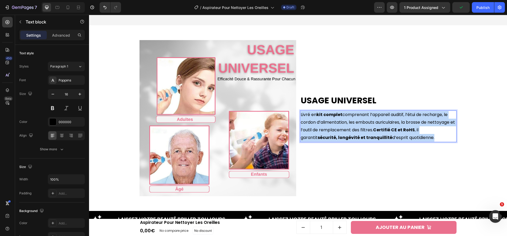
click at [343, 123] on p "Livré en kit complet comprenant l’appareil auditif, l’étui de recharge, le cord…" at bounding box center [379, 126] width 156 height 30
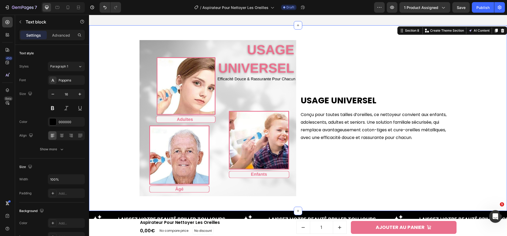
click at [481, 68] on div "Usage universel Heading Conçu pour toutes tailles d’oreilles, ce nettoyeur conv…" at bounding box center [298, 118] width 418 height 169
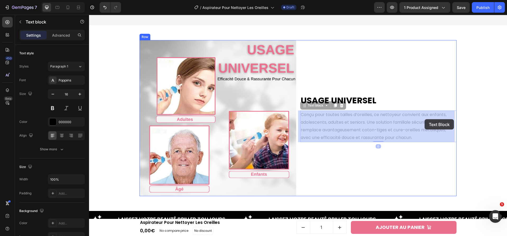
drag, startPoint x: 376, startPoint y: 123, endPoint x: 424, endPoint y: 119, distance: 48.8
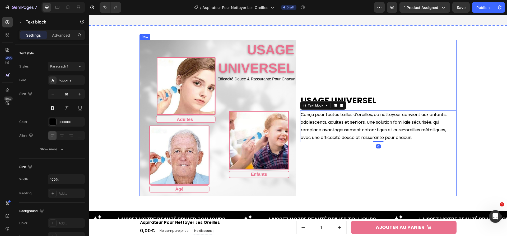
click at [398, 171] on div "Usage universel Heading Conçu pour toutes tailles d’oreilles, ce nettoyeur conv…" at bounding box center [378, 118] width 157 height 157
click at [377, 174] on div "Usage universel Heading Conçu pour toutes tailles d’oreilles, ce nettoyeur conv…" at bounding box center [378, 118] width 157 height 157
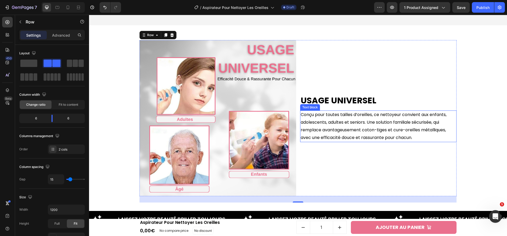
click at [382, 124] on p "Conçu pour toutes tailles d’oreilles, ce nettoyeur convient aux enfants, adoles…" at bounding box center [379, 126] width 156 height 30
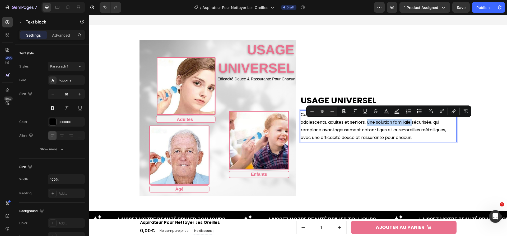
drag, startPoint x: 366, startPoint y: 123, endPoint x: 413, endPoint y: 124, distance: 46.5
drag, startPoint x: 343, startPoint y: 108, endPoint x: 253, endPoint y: 105, distance: 89.6
click at [343, 108] on button "Bold" at bounding box center [344, 112] width 10 height 10
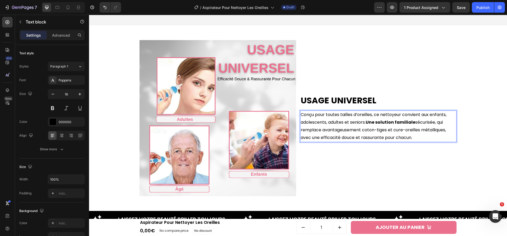
click at [383, 131] on p "Conçu pour toutes tailles d’oreilles, ce nettoyeur convient aux enfants, adoles…" at bounding box center [379, 126] width 156 height 30
drag, startPoint x: 324, startPoint y: 115, endPoint x: 360, endPoint y: 116, distance: 35.9
click at [368, 114] on p "Conçu pour toutes tailles d’oreilles, ce nettoyeur convient aux enfants, adoles…" at bounding box center [379, 126] width 156 height 30
click at [386, 112] on p "Conçu pour toutes tailles d’oreilles, ce nettoyeur convient aux enfants, adoles…" at bounding box center [379, 126] width 156 height 30
click at [388, 98] on p "Usage universel" at bounding box center [379, 100] width 156 height 11
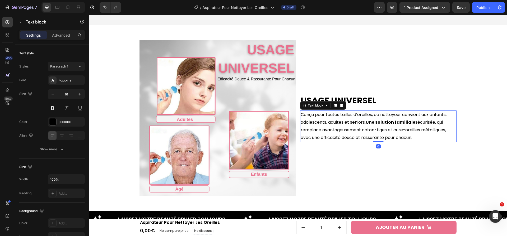
click at [315, 119] on p "Conçu pour toutes tailles d’oreilles, ce nettoyeur convient aux enfants, adoles…" at bounding box center [379, 126] width 156 height 30
drag, startPoint x: 323, startPoint y: 115, endPoint x: 320, endPoint y: 119, distance: 4.7
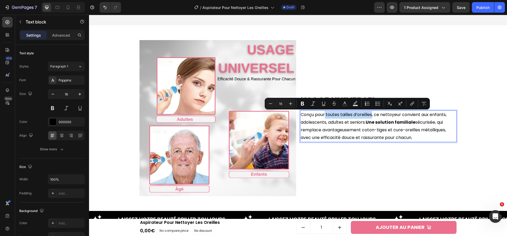
drag, startPoint x: 324, startPoint y: 115, endPoint x: 370, endPoint y: 115, distance: 46.2
click at [370, 115] on p "Conçu pour toutes tailles d’oreilles, ce nettoyeur convient aux enfants, adoles…" at bounding box center [379, 126] width 156 height 30
click at [302, 102] on icon "Editor contextual toolbar" at bounding box center [302, 104] width 3 height 4
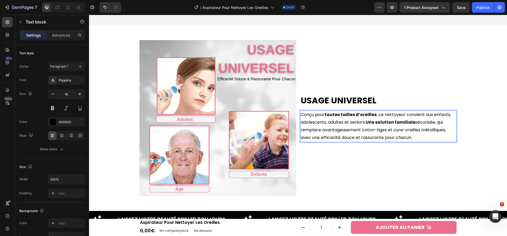
click at [324, 136] on p "Conçu pour toutes tailles d’oreilles , ce nettoyeur convient aux enfants, adole…" at bounding box center [379, 126] width 156 height 30
drag, startPoint x: 356, startPoint y: 139, endPoint x: 318, endPoint y: 138, distance: 37.5
click at [318, 138] on p "Conçu pour toutes tailles d’oreilles , ce nettoyeur convient aux enfants, adole…" at bounding box center [379, 126] width 156 height 30
click at [381, 137] on p "Conçu pour toutes tailles d’oreilles , ce nettoyeur convient aux enfants, adole…" at bounding box center [379, 126] width 156 height 30
drag, startPoint x: 382, startPoint y: 137, endPoint x: 319, endPoint y: 138, distance: 63.1
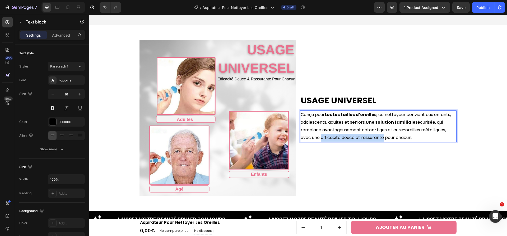
click at [319, 138] on p "Conçu pour toutes tailles d’oreilles , ce nettoyeur convient aux enfants, adole…" at bounding box center [379, 126] width 156 height 30
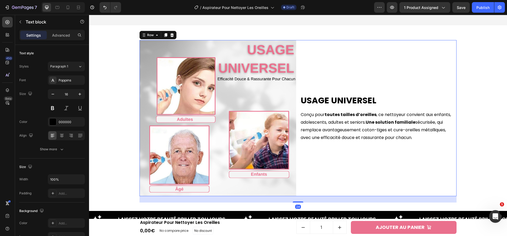
click at [358, 154] on div "Usage universel Heading Conçu pour toutes tailles d’oreilles , ce nettoyeur con…" at bounding box center [378, 118] width 157 height 157
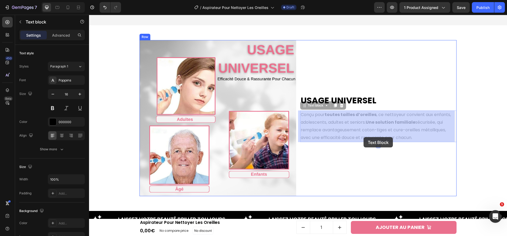
drag, startPoint x: 382, startPoint y: 137, endPoint x: 363, endPoint y: 137, distance: 18.2
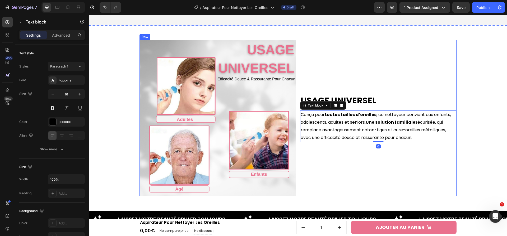
click at [356, 174] on div "Usage universel Heading Conçu pour toutes tailles d’oreilles , ce nettoyeur con…" at bounding box center [378, 118] width 157 height 157
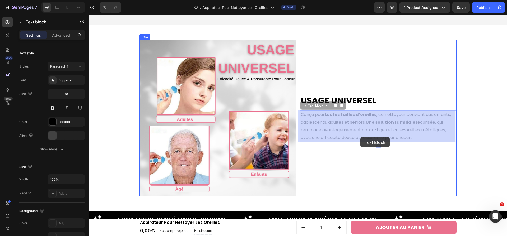
drag, startPoint x: 383, startPoint y: 137, endPoint x: 360, endPoint y: 137, distance: 22.7
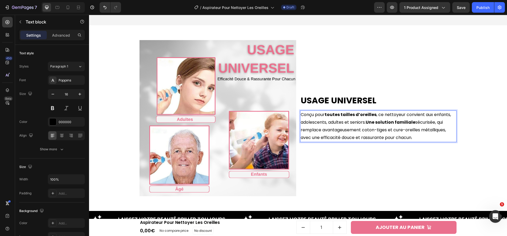
click at [360, 137] on p "Conçu pour toutes tailles d’oreilles , ce nettoyeur convient aux enfants, adole…" at bounding box center [379, 126] width 156 height 30
click at [369, 137] on p "Conçu pour toutes tailles d’oreilles , ce nettoyeur convient aux enfants, adole…" at bounding box center [379, 126] width 156 height 30
drag, startPoint x: 382, startPoint y: 137, endPoint x: 320, endPoint y: 139, distance: 62.4
click at [320, 139] on p "Conçu pour toutes tailles d’oreilles , ce nettoyeur convient aux enfants, adole…" at bounding box center [379, 126] width 156 height 30
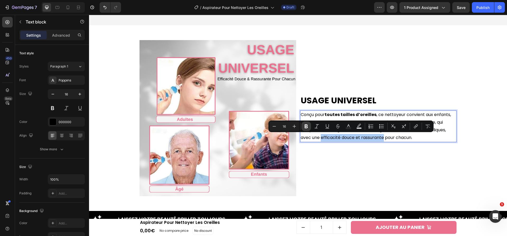
click at [302, 126] on button "Bold" at bounding box center [306, 127] width 10 height 10
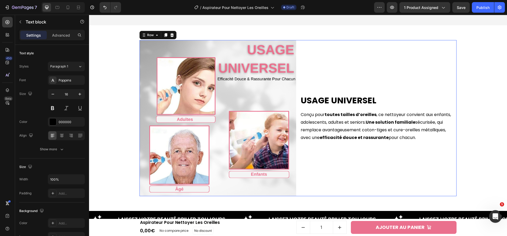
click at [438, 66] on div "Usage universel Heading Conçu pour toutes tailles d’oreilles , ce nettoyeur con…" at bounding box center [378, 118] width 157 height 157
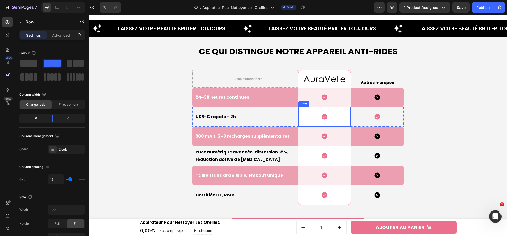
scroll to position [1509, 0]
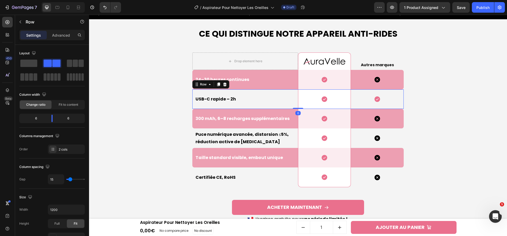
click at [260, 107] on div "USB-C rapide – 2h Text block" at bounding box center [245, 100] width 106 height 20
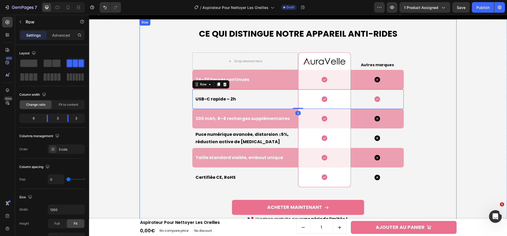
click at [426, 121] on div "Ce qui Distingue Notre Appareil Anti-rides Heading Drop element here Image Row …" at bounding box center [297, 126] width 317 height 197
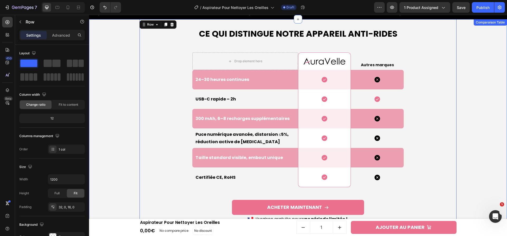
click at [466, 60] on div "Ce qui Distingue Notre Appareil Anti-rides Heading Drop element here Image Row …" at bounding box center [298, 123] width 413 height 209
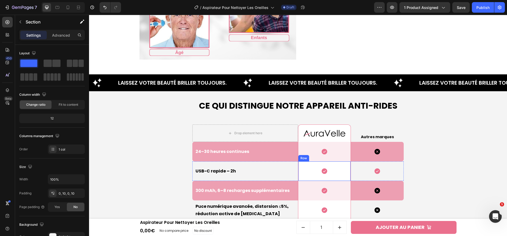
scroll to position [1426, 0]
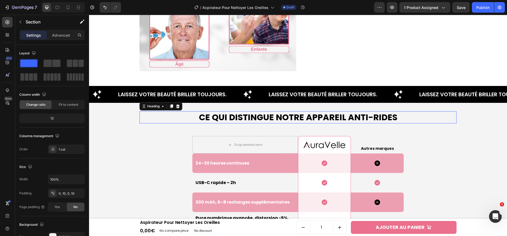
click at [361, 116] on h2 "Ce qui Distingue Notre Appareil Anti-rides" at bounding box center [297, 117] width 317 height 12
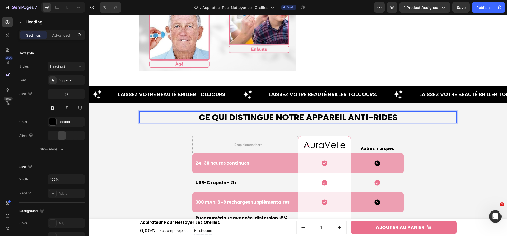
click at [359, 117] on h2 "Ce qui Distingue Notre Appareil Anti-rides" at bounding box center [297, 117] width 317 height 12
click at [359, 117] on p "Ce qui Distingue Notre Appareil Anti-rides" at bounding box center [298, 117] width 316 height 11
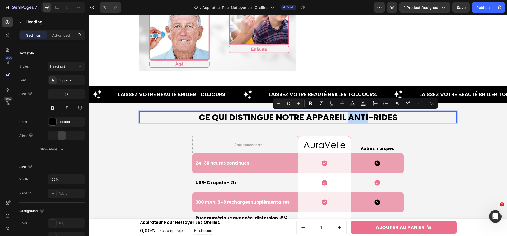
click at [359, 117] on p "Ce qui Distingue Notre Appareil Anti-rides" at bounding box center [298, 117] width 316 height 11
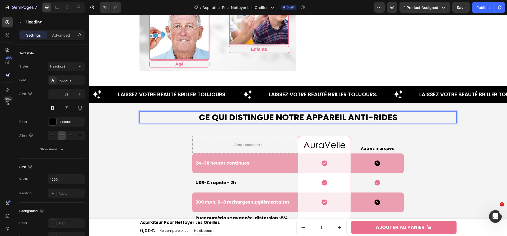
click at [366, 117] on p "Ce qui Distingue Notre Appareil Anti-rides" at bounding box center [298, 117] width 316 height 11
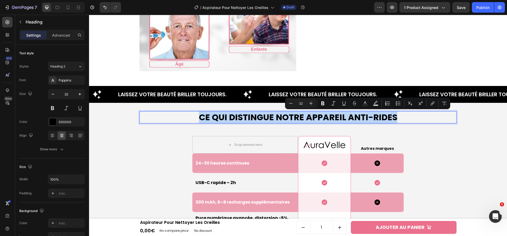
click at [366, 117] on p "Ce qui Distingue Notre Appareil Anti-rides" at bounding box center [298, 117] width 316 height 11
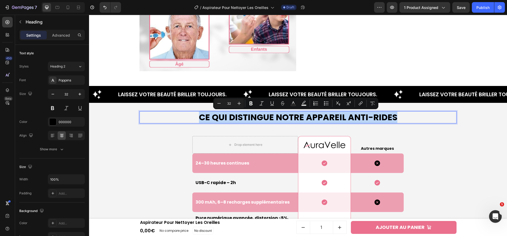
click at [350, 118] on p "Ce qui Distingue Notre Appareil Anti-rides" at bounding box center [298, 117] width 316 height 11
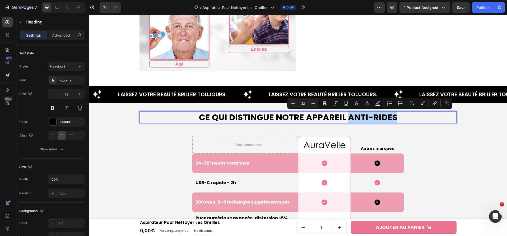
drag, startPoint x: 345, startPoint y: 118, endPoint x: 393, endPoint y: 118, distance: 47.8
click at [393, 118] on p "Ce qui Distingue Notre Appareil Anti-rides" at bounding box center [298, 117] width 316 height 11
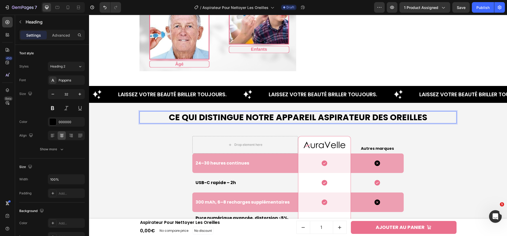
click at [292, 119] on p "Ce qui Distingue Notre Appareil Aspirateur Des Oreilles" at bounding box center [298, 117] width 316 height 11
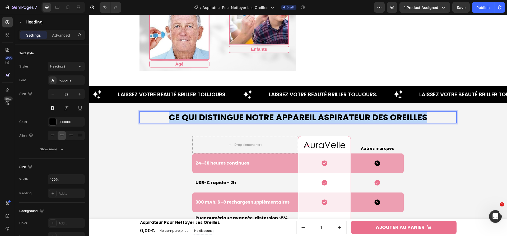
click at [292, 119] on p "Ce qui Distingue Notre Appareil Aspirateur Des Oreilles" at bounding box center [298, 117] width 316 height 11
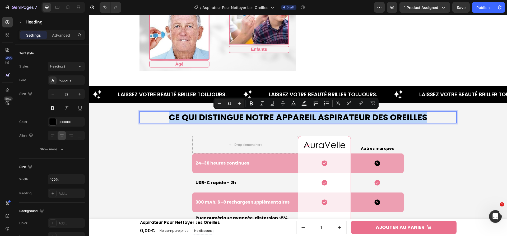
click at [292, 119] on p "Ce qui Distingue Notre Appareil Aspirateur Des Oreilles" at bounding box center [298, 117] width 316 height 11
click at [293, 118] on p "Ce qui Distingue Notre Appareil Aspirateur Des Oreilles" at bounding box center [298, 117] width 316 height 11
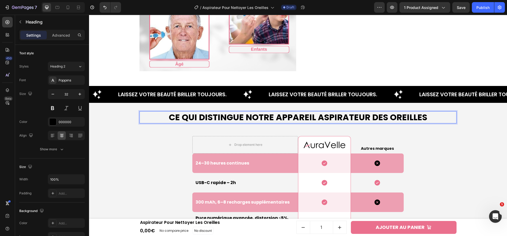
click at [293, 118] on p "Ce qui Distingue Notre Appareil Aspirateur Des Oreilles" at bounding box center [298, 117] width 316 height 11
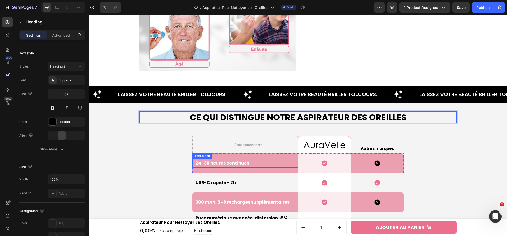
click at [230, 164] on p "24–30 heures continues" at bounding box center [246, 164] width 102 height 8
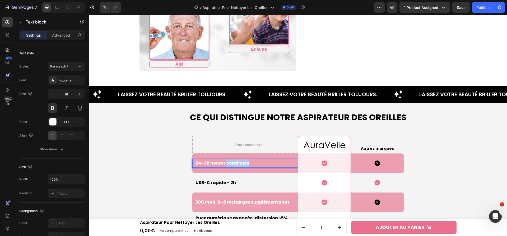
click at [227, 163] on p "24–30 heures continues" at bounding box center [246, 164] width 102 height 8
click at [228, 163] on p "24–30 heures continues" at bounding box center [246, 164] width 102 height 8
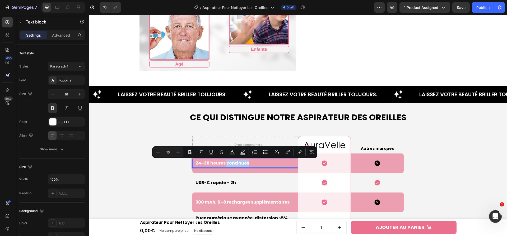
click at [228, 162] on p "24–30 heures continues" at bounding box center [246, 164] width 102 height 8
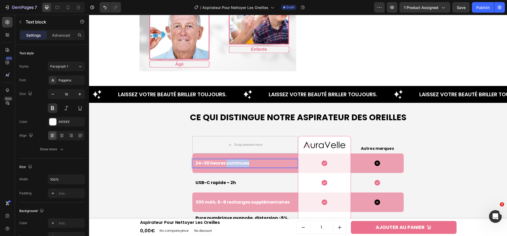
click at [228, 162] on p "24–30 heures continues" at bounding box center [246, 164] width 102 height 8
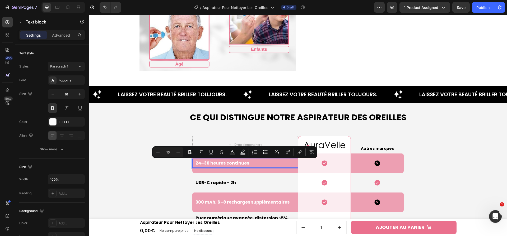
click at [223, 162] on p "24–30 heures continues" at bounding box center [246, 164] width 102 height 8
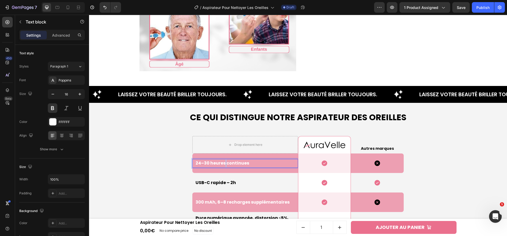
click at [223, 162] on p "24–30 heures continues" at bounding box center [246, 164] width 102 height 8
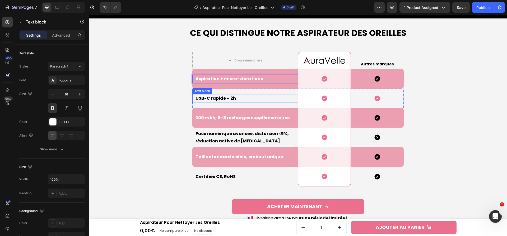
click at [196, 100] on p "USB-C rapide – 2h" at bounding box center [246, 99] width 102 height 8
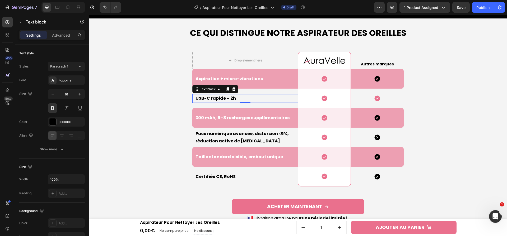
click at [202, 99] on p "USB-C rapide – 2h" at bounding box center [246, 99] width 102 height 8
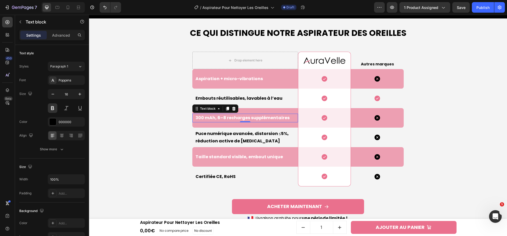
click at [236, 118] on p "300 mAh, 6–8 recharges supplémentaires" at bounding box center [246, 118] width 102 height 8
click at [229, 113] on div "Text block" at bounding box center [215, 109] width 46 height 8
click at [229, 115] on p "300 mAh, 6–8 recharges supplémentaires" at bounding box center [246, 118] width 102 height 8
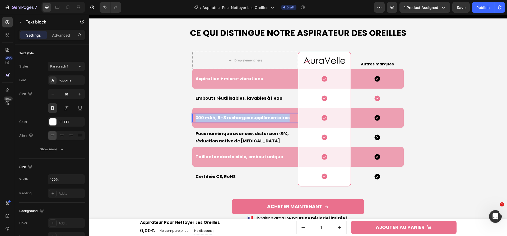
click at [229, 115] on p "300 mAh, 6–8 recharges supplémentaires" at bounding box center [246, 118] width 102 height 8
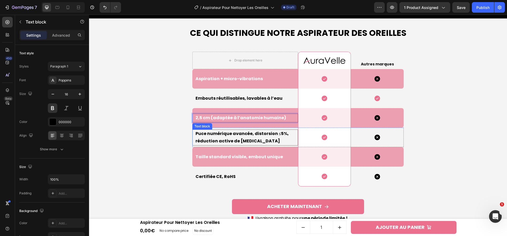
click at [228, 143] on p "Puce numérique avancée, distorsion ≤5%, réduction active de [MEDICAL_DATA]" at bounding box center [246, 137] width 102 height 15
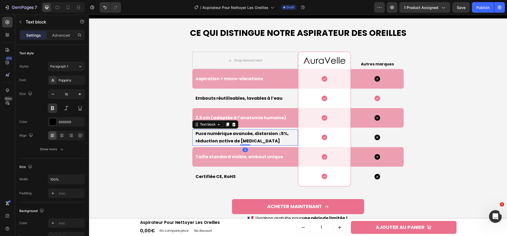
click at [242, 140] on p "Puce numérique avancée, distorsion ≤5%, réduction active de [MEDICAL_DATA]" at bounding box center [246, 137] width 102 height 15
click at [236, 138] on p "Puce numérique avancée, distorsion ≤5%, réduction active de [MEDICAL_DATA]" at bounding box center [246, 137] width 102 height 15
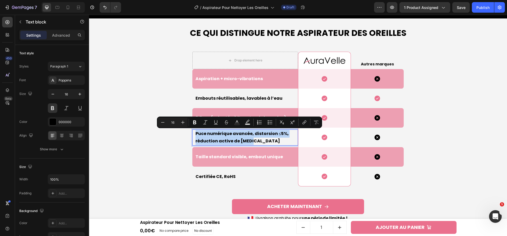
click at [236, 138] on p "Puce numérique avancée, distorsion ≤5%, réduction active de [MEDICAL_DATA]" at bounding box center [246, 137] width 102 height 15
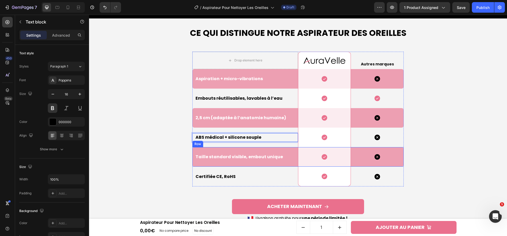
click at [241, 154] on p "Taille standard visible, embout unique" at bounding box center [246, 157] width 102 height 8
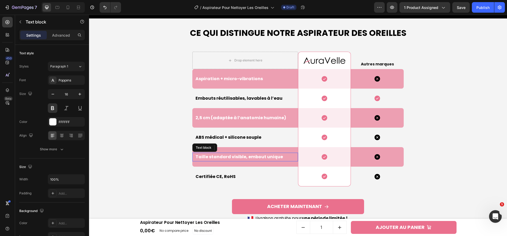
click at [241, 155] on p "Taille standard visible, embout unique" at bounding box center [246, 157] width 102 height 8
click at [223, 158] on p "Taille standard visible, embout unique" at bounding box center [246, 157] width 102 height 8
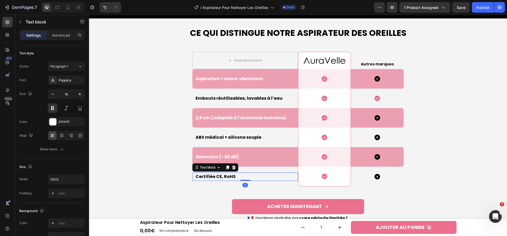
click at [216, 178] on p "Certifiée CE, RoHS" at bounding box center [246, 177] width 102 height 8
click at [207, 178] on p "Certifiée CE, RoHS" at bounding box center [246, 177] width 102 height 8
click at [205, 178] on p "Certifiée CE, RoHS" at bounding box center [246, 177] width 102 height 8
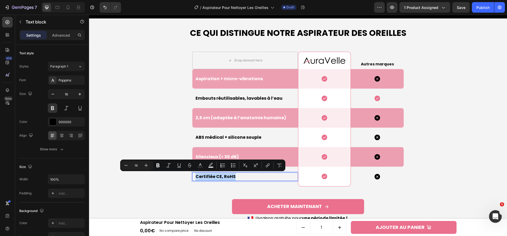
click at [205, 178] on p "Certifiée CE, RoHS" at bounding box center [246, 177] width 102 height 8
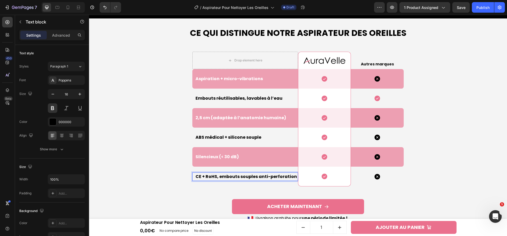
click at [473, 181] on div "Ce qui Distingue Notre Aspirateur Des Oreilles Heading Drop element here Image …" at bounding box center [298, 122] width 413 height 209
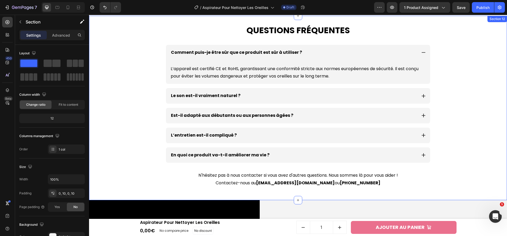
scroll to position [1783, 0]
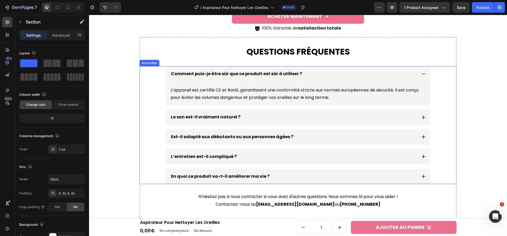
click at [200, 75] on p "Comment puis-je être sûr que ce produit est sûr à utiliser ?" at bounding box center [236, 74] width 131 height 8
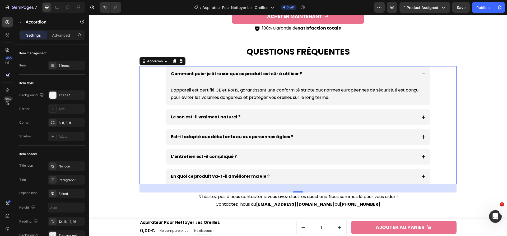
click at [200, 75] on p "Comment puis-je être sûr que ce produit est sûr à utiliser ?" at bounding box center [236, 74] width 131 height 8
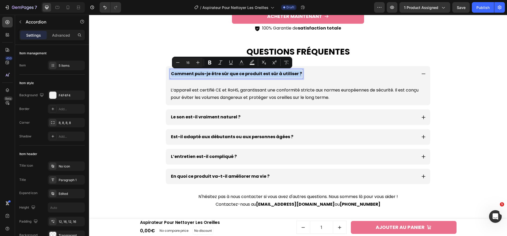
click at [200, 75] on p "Comment puis-je être sûr que ce produit est sûr à utiliser ?" at bounding box center [236, 74] width 131 height 8
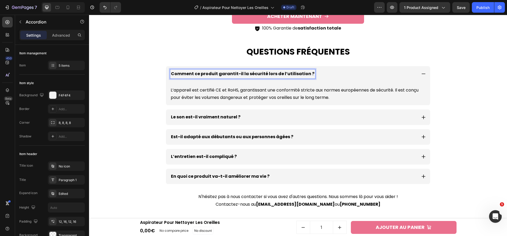
click at [228, 98] on p "L’appareil est certifié CE et RoHS, garantissant une conformité stricte aux nor…" at bounding box center [298, 94] width 255 height 15
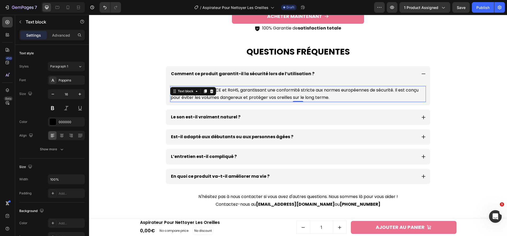
click at [245, 95] on p "L’appareil est certifié CE et RoHS, garantissant une conformité stricte aux nor…" at bounding box center [298, 94] width 255 height 15
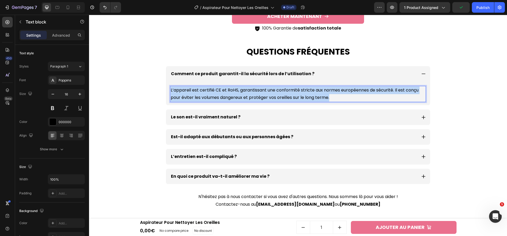
click at [245, 95] on p "L’appareil est certifié CE et RoHS, garantissant une conformité stricte aux nor…" at bounding box center [298, 94] width 255 height 15
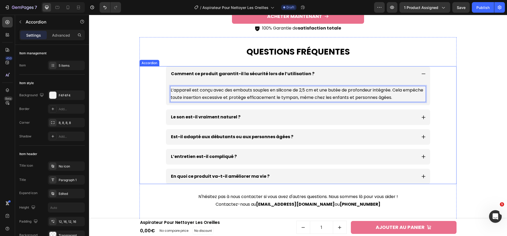
click at [232, 111] on div "Le son est-il vraiment naturel ?" at bounding box center [298, 118] width 264 height 16
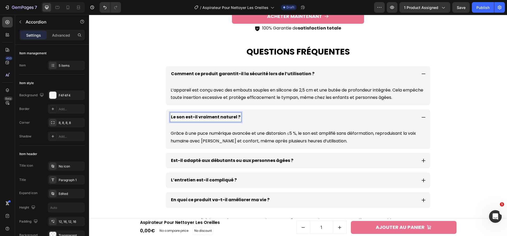
click at [191, 118] on p "Le son est-il vraiment naturel ?" at bounding box center [205, 118] width 69 height 8
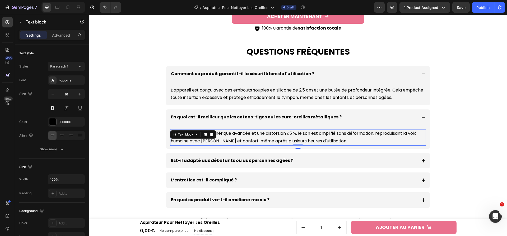
click at [190, 142] on p "Grâce à une puce numérique avancée et une distorsion ≤5 %, le son est amplifié …" at bounding box center [298, 137] width 255 height 15
click at [234, 134] on p "Grâce à une puce numérique avancée et une distorsion ≤5 %, le son est amplifié …" at bounding box center [298, 137] width 255 height 15
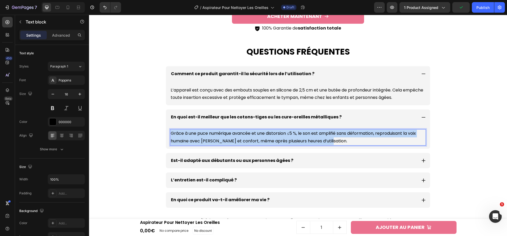
click at [234, 134] on p "Grâce à une puce numérique avancée et une distorsion ≤5 %, le son est amplifié …" at bounding box center [298, 137] width 255 height 15
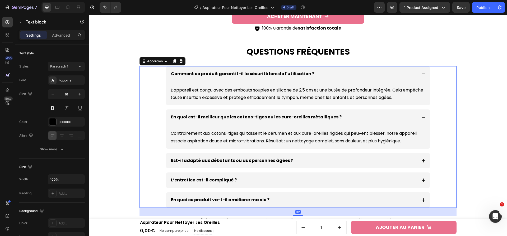
click at [269, 164] on p "Est-il adapté aux débutants ou aux personnes âgées ?" at bounding box center [232, 161] width 122 height 8
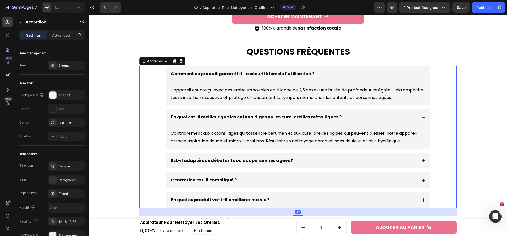
click at [335, 161] on div "Est-il adapté aux débutants ou aux personnes âgées ?" at bounding box center [293, 160] width 247 height 9
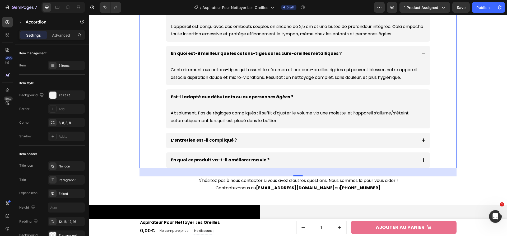
scroll to position [1835, 0]
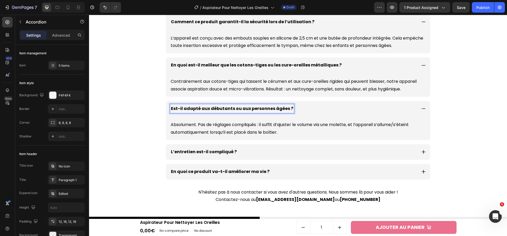
click at [215, 107] on p "Est-il adapté aux débutants ou aux personnes âgées ?" at bounding box center [232, 109] width 122 height 8
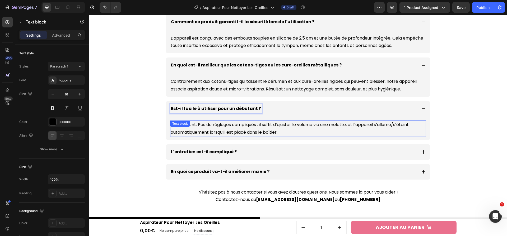
click at [230, 131] on p "Absolument. Pas de réglages compliqués : il suffit d’ajuster le volume via une …" at bounding box center [298, 128] width 255 height 15
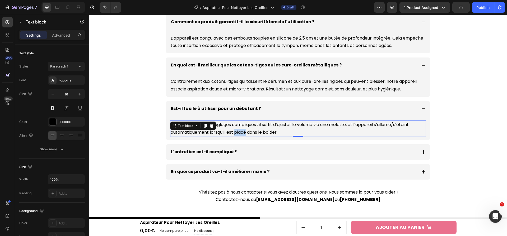
click at [243, 130] on p "Absolument. Pas de réglages compliqués : il suffit d’ajuster le volume via une …" at bounding box center [298, 128] width 255 height 15
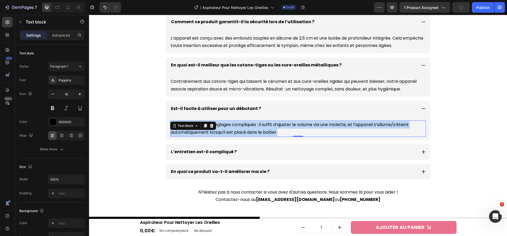
click at [243, 130] on p "Absolument. Pas de réglages compliqués : il suffit d’ajuster le volume via une …" at bounding box center [298, 128] width 255 height 15
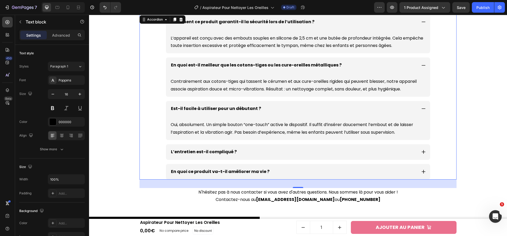
click at [237, 155] on div "L’entretien est-il compliqué ?" at bounding box center [293, 152] width 247 height 9
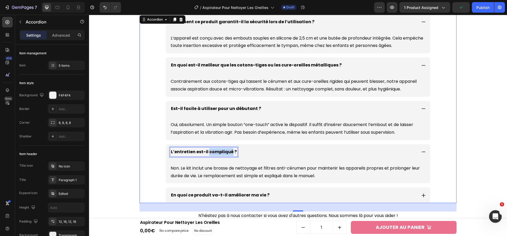
click at [206, 154] on p "L’entretien est-il compliqué ?" at bounding box center [204, 152] width 66 height 8
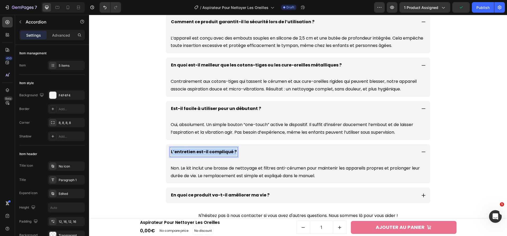
click at [206, 154] on p "L’entretien est-il compliqué ?" at bounding box center [204, 152] width 66 height 8
click at [193, 149] on p "L’entretien est-il compliqué ?" at bounding box center [204, 152] width 66 height 8
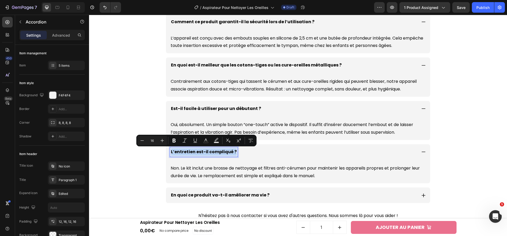
click at [193, 149] on p "L’entretien est-il compliqué ?" at bounding box center [204, 152] width 66 height 8
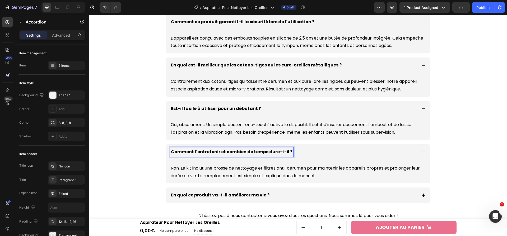
click at [278, 164] on div "Non. Le kit inclut une brosse de nettoyage et filtres anti-cérumen pour mainten…" at bounding box center [298, 170] width 256 height 21
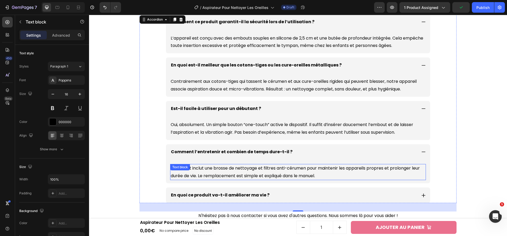
click at [275, 167] on p "Non. Le kit inclut une brosse de nettoyage et filtres anti-cérumen pour mainten…" at bounding box center [298, 172] width 255 height 15
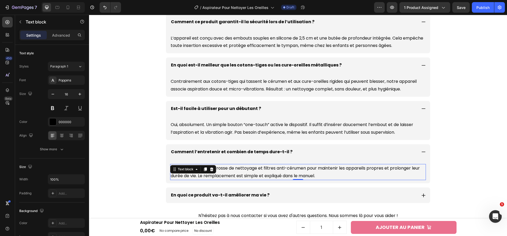
click at [254, 178] on p "Non. Le kit inclut une brosse de nettoyage et filtres anti-cérumen pour mainten…" at bounding box center [298, 172] width 255 height 15
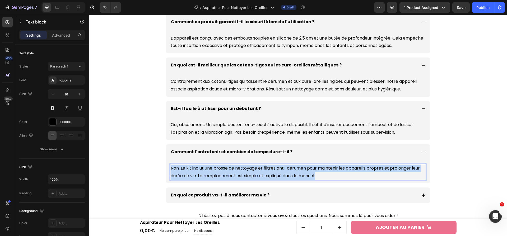
click at [254, 178] on p "Non. Le kit inclut une brosse de nettoyage et filtres anti-cérumen pour mainten…" at bounding box center [298, 172] width 255 height 15
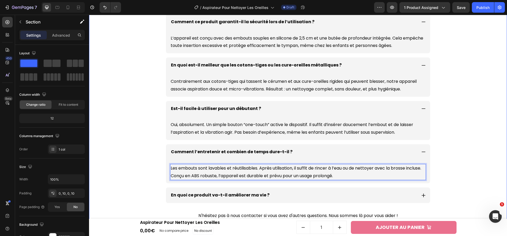
click at [474, 139] on div "Questions fréquentes Heading Comment ce produit garantit-il la sécurité lors de…" at bounding box center [298, 113] width 413 height 256
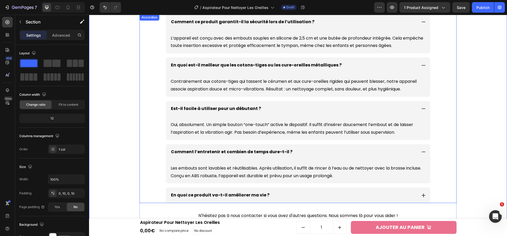
click at [227, 148] on div "Comment l’entretenir et combien de temps dure-t-il ?" at bounding box center [298, 152] width 264 height 16
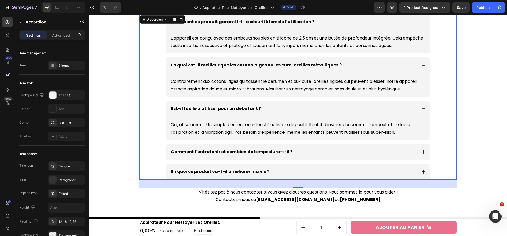
scroll to position [1878, 0]
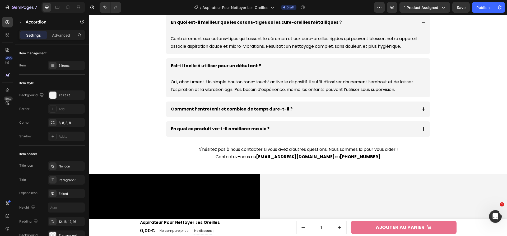
click at [292, 135] on div "En quoi ce produit va-t-il améliorer ma vie ?" at bounding box center [298, 130] width 264 height 16
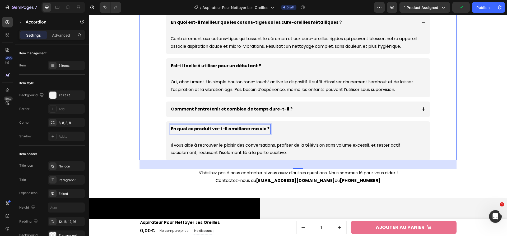
click at [237, 130] on p "En quoi ce produit va-t-il améliorer ma vie ?" at bounding box center [220, 129] width 99 height 8
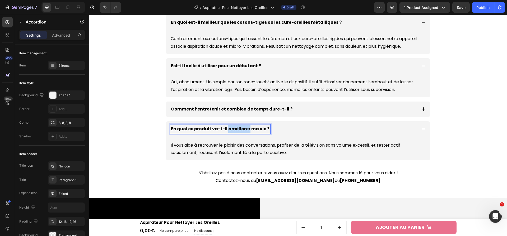
click at [237, 130] on p "En quoi ce produit va-t-il améliorer ma vie ?" at bounding box center [220, 129] width 99 height 8
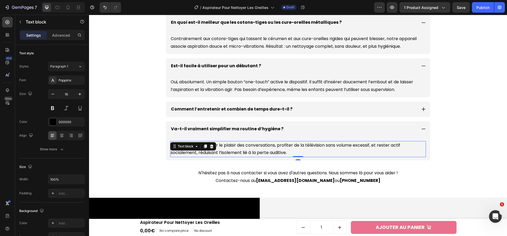
click at [291, 152] on p "Il vous aide à retrouver le plaisir des conversations, profiter de la télévisio…" at bounding box center [298, 149] width 255 height 15
click at [236, 145] on p "Il vous aide à retrouver le plaisir des conversations, profiter de la télévisio…" at bounding box center [298, 149] width 255 height 15
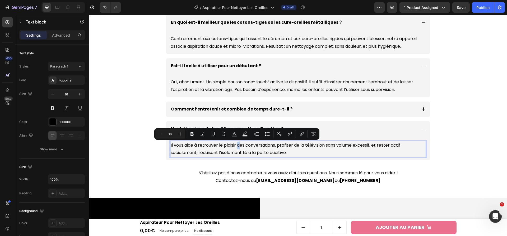
click at [236, 147] on p "Il vous aide à retrouver le plaisir des conversations, profiter de la télévisio…" at bounding box center [298, 149] width 255 height 15
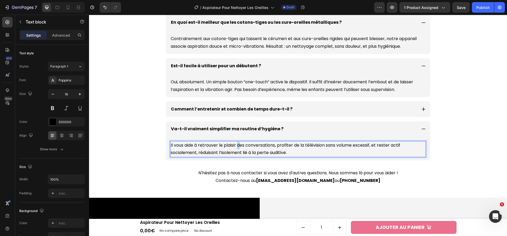
click at [236, 147] on p "Il vous aide à retrouver le plaisir des conversations, profiter de la télévisio…" at bounding box center [298, 149] width 255 height 15
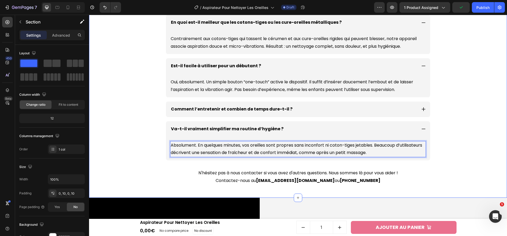
click at [493, 164] on div "Questions fréquentes Heading Comment ce produit garantit-il la sécurité lors de…" at bounding box center [298, 70] width 413 height 256
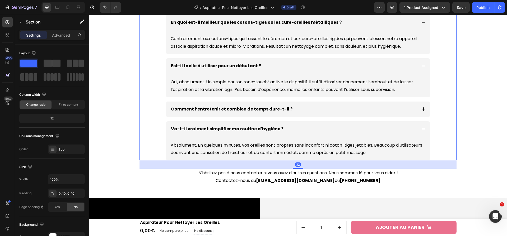
click at [421, 130] on icon at bounding box center [423, 129] width 5 height 5
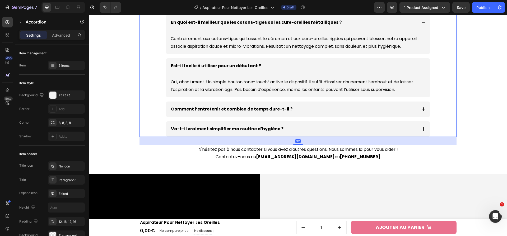
click at [421, 64] on icon at bounding box center [423, 66] width 5 height 5
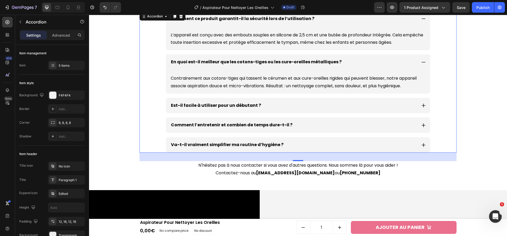
click at [422, 64] on icon at bounding box center [423, 62] width 5 height 5
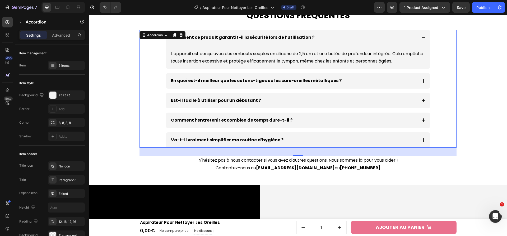
scroll to position [1819, 0]
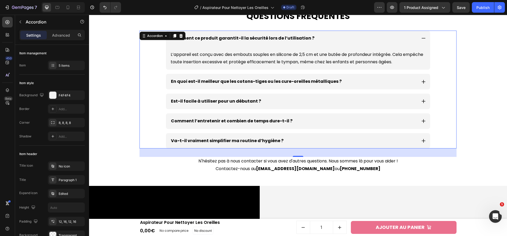
click at [422, 39] on icon at bounding box center [423, 38] width 5 height 5
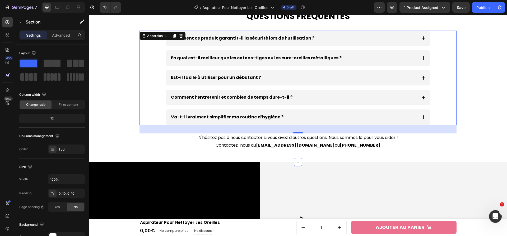
click at [476, 61] on div "Questions fréquentes Heading Comment ce produit garantit-il la sécurité lors de…" at bounding box center [298, 82] width 413 height 161
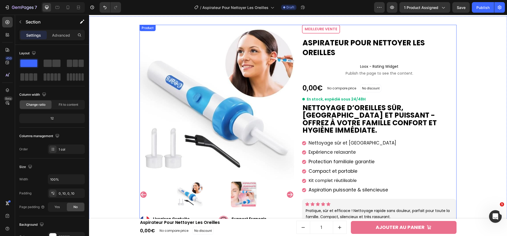
scroll to position [0, 0]
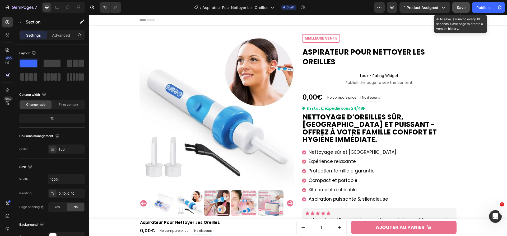
drag, startPoint x: 349, startPoint y: 51, endPoint x: 463, endPoint y: 9, distance: 121.1
click at [463, 9] on span "Save" at bounding box center [461, 7] width 9 height 4
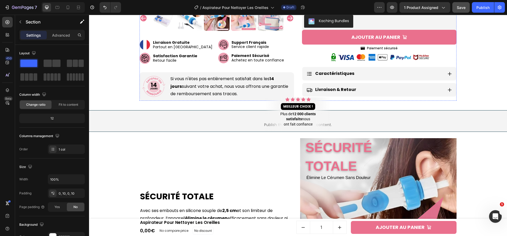
scroll to position [273, 0]
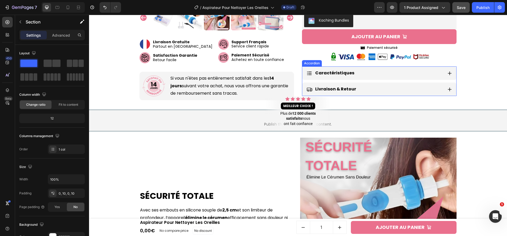
click at [448, 72] on icon at bounding box center [450, 74] width 4 height 4
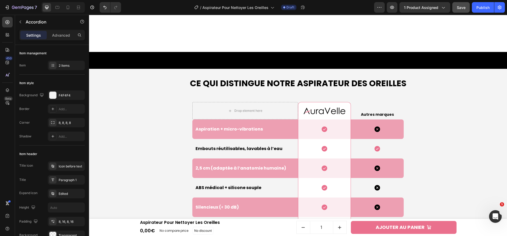
scroll to position [1453, 0]
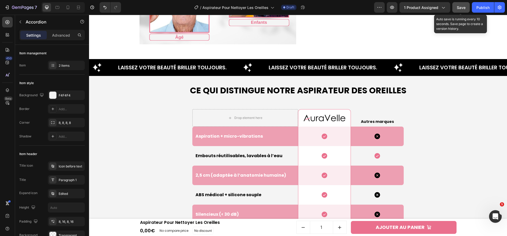
click at [460, 9] on span "Save" at bounding box center [461, 7] width 9 height 4
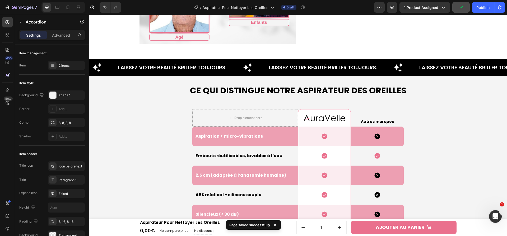
click at [1, 9] on div "7" at bounding box center [19, 7] width 39 height 11
click at [18, 8] on icon "button" at bounding box center [19, 8] width 3 height 2
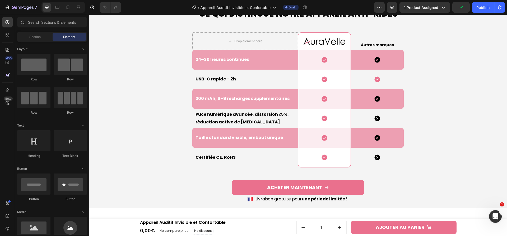
scroll to position [1483, 0]
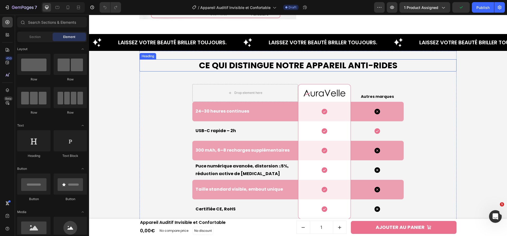
click at [316, 68] on h2 "Ce qui Distingue Notre Appareil Anti-rides" at bounding box center [297, 65] width 317 height 12
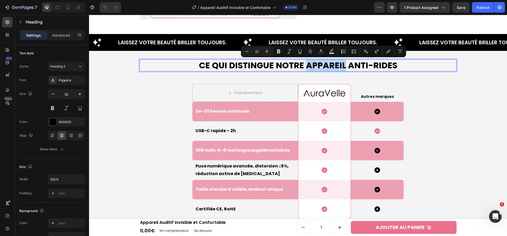
click at [313, 67] on p "Ce qui Distingue Notre Appareil Anti-rides" at bounding box center [298, 65] width 316 height 11
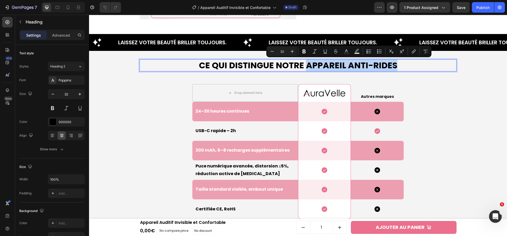
drag, startPoint x: 395, startPoint y: 65, endPoint x: 305, endPoint y: 65, distance: 90.3
click at [305, 65] on p "Ce qui Distingue Notre Appareil Anti-rides" at bounding box center [298, 65] width 316 height 11
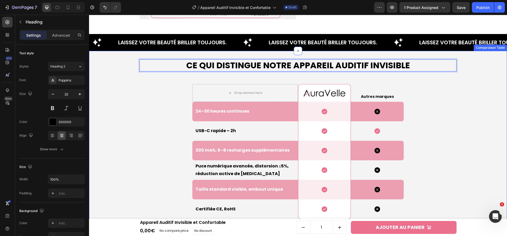
click at [486, 108] on div "Ce qui Distingue Notre Appareil Auditif Invisible Heading 48 Drop element here …" at bounding box center [298, 155] width 413 height 209
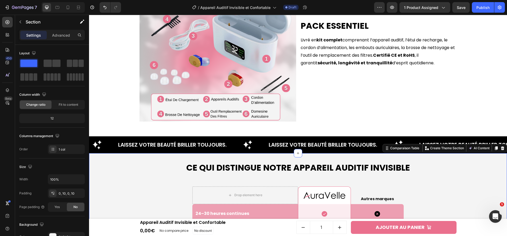
scroll to position [1343, 0]
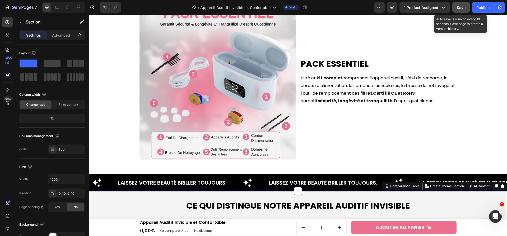
click at [459, 11] on button "Save" at bounding box center [460, 7] width 17 height 11
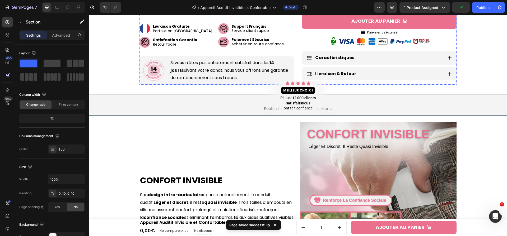
scroll to position [0, 0]
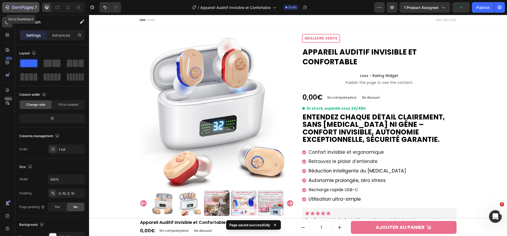
click at [3, 10] on button "7" at bounding box center [20, 7] width 37 height 11
